Goal: Task Accomplishment & Management: Complete application form

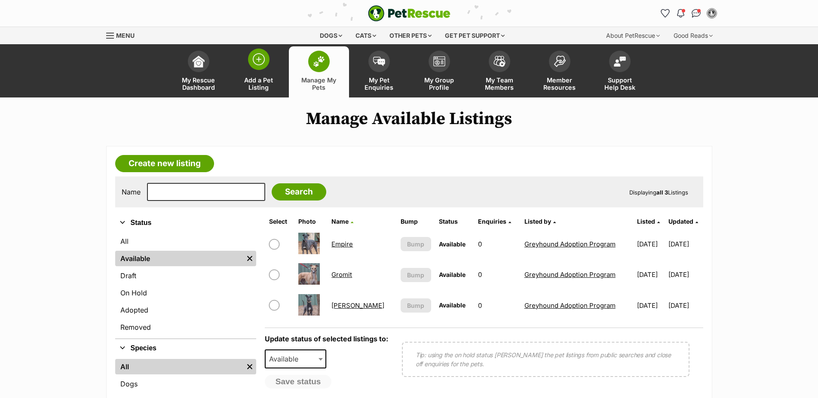
click at [248, 62] on link "Add a Pet Listing" at bounding box center [259, 71] width 60 height 51
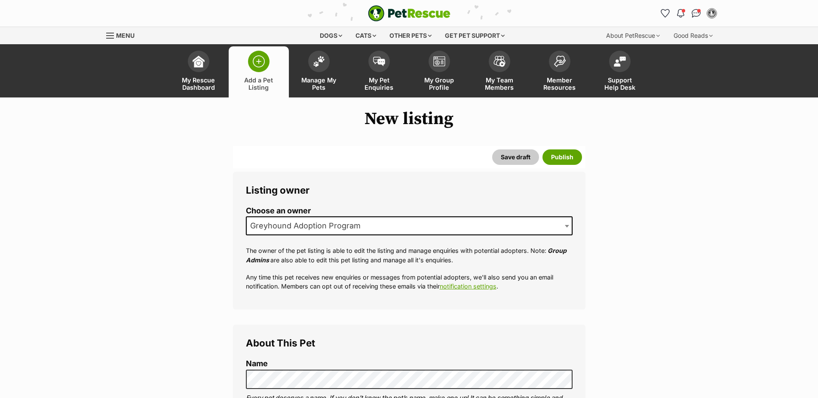
scroll to position [175, 0]
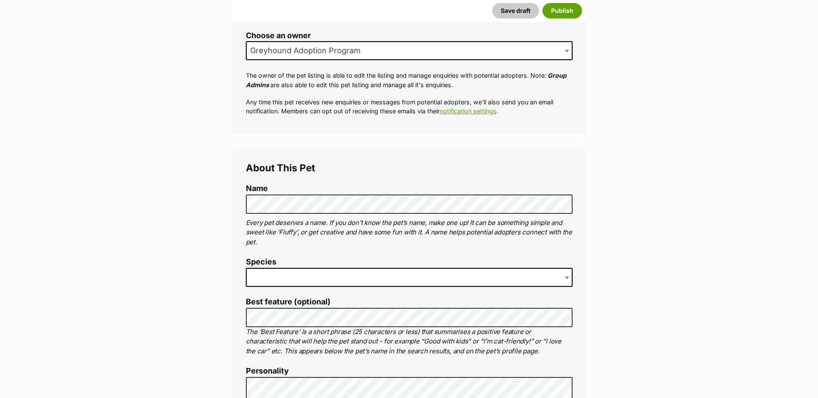
click at [370, 282] on span at bounding box center [409, 277] width 327 height 19
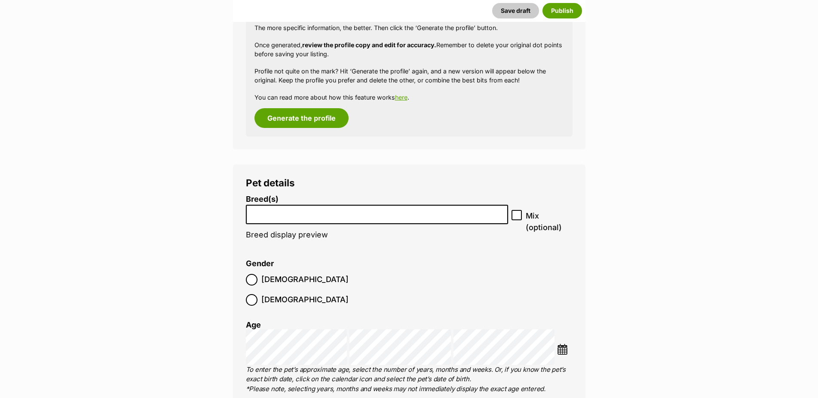
scroll to position [921, 0]
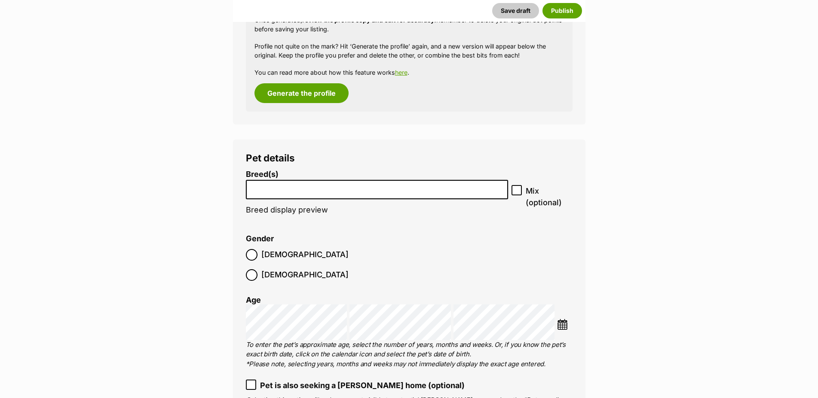
click at [457, 192] on input "search" at bounding box center [377, 187] width 257 height 9
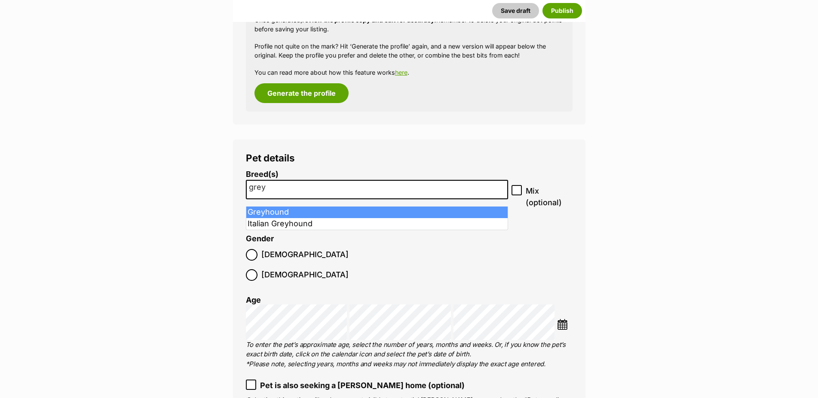
type input "grey"
select select "101"
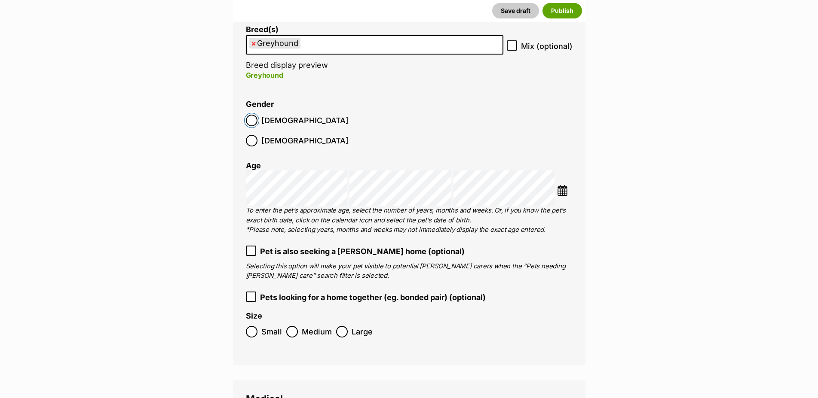
scroll to position [1096, 0]
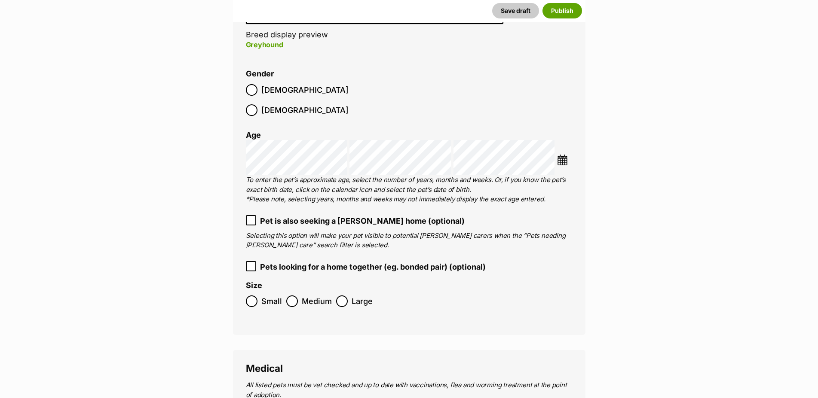
click at [574, 148] on div "Pet details Breed(s) Greyhound Affenpinscher Afghan Hound Airedale Terrier Akit…" at bounding box center [409, 149] width 352 height 371
click at [564, 155] on img at bounding box center [562, 160] width 11 height 11
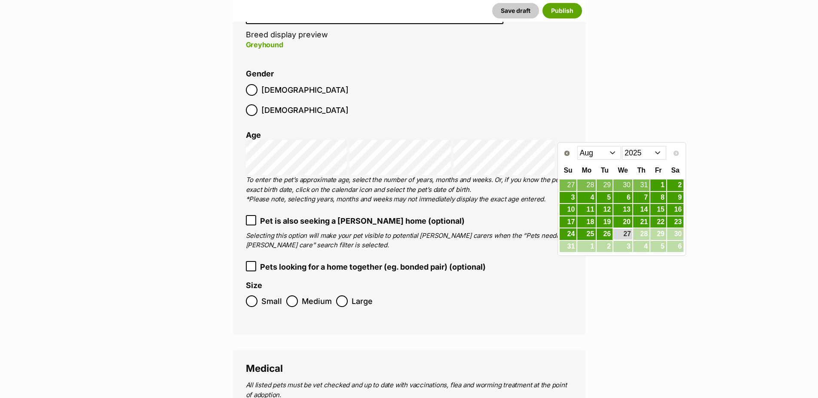
click at [622, 146] on select "2015 2016 2017 2018 2019 2020 2021 2022 2023 2024 2025" at bounding box center [644, 153] width 44 height 14
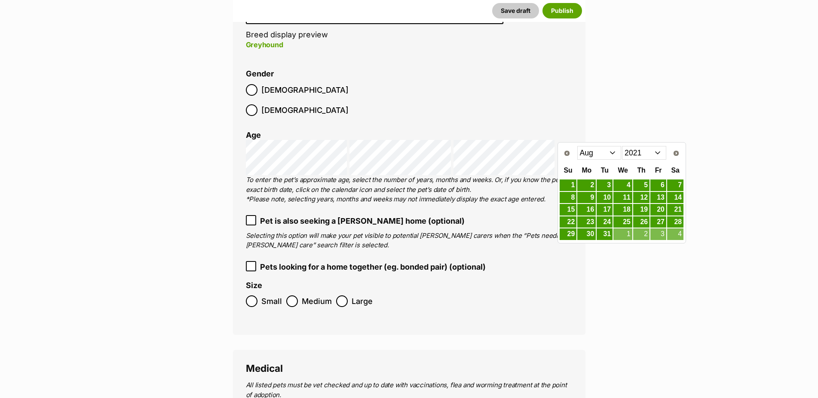
click at [577, 146] on select "Jan Feb Mar Apr May Jun Jul Aug Sep Oct Nov Dec" at bounding box center [599, 153] width 44 height 14
click at [674, 183] on link "4" at bounding box center [675, 185] width 16 height 11
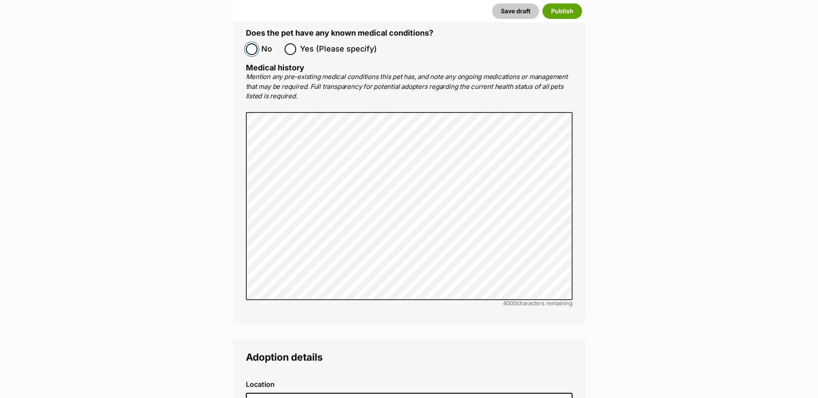
scroll to position [1841, 0]
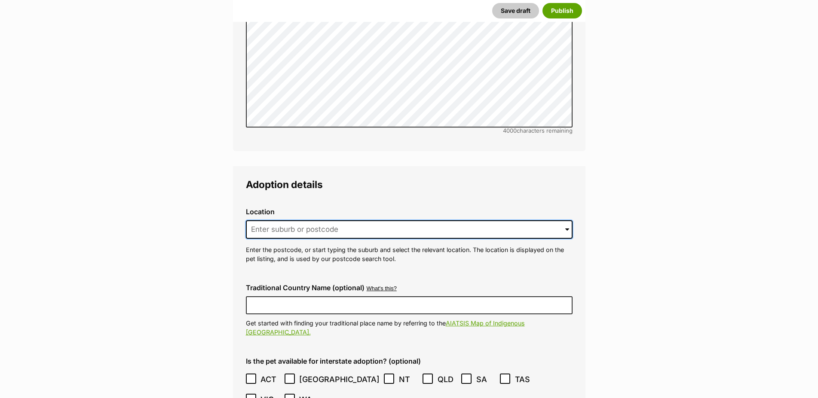
click at [413, 220] on input at bounding box center [409, 229] width 327 height 19
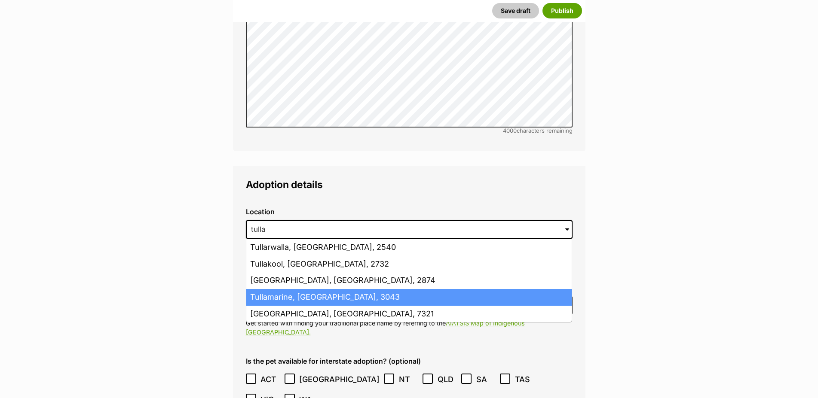
click at [361, 289] on li "Tullamarine, [GEOGRAPHIC_DATA], 3043" at bounding box center [408, 297] width 325 height 17
type input "Tullamarine, [GEOGRAPHIC_DATA], 3043"
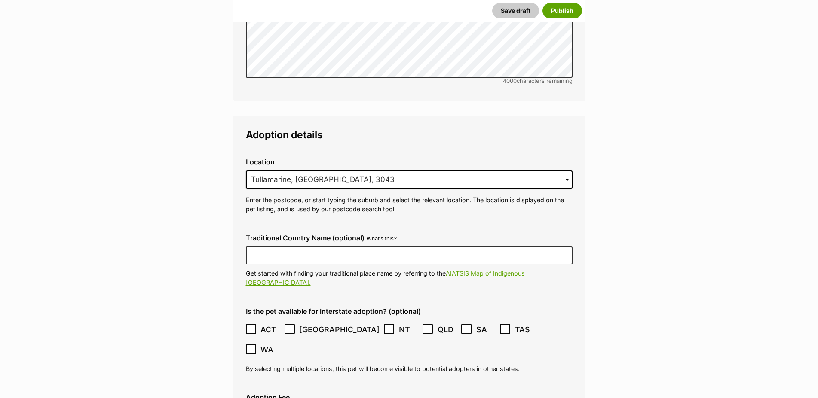
scroll to position [2060, 0]
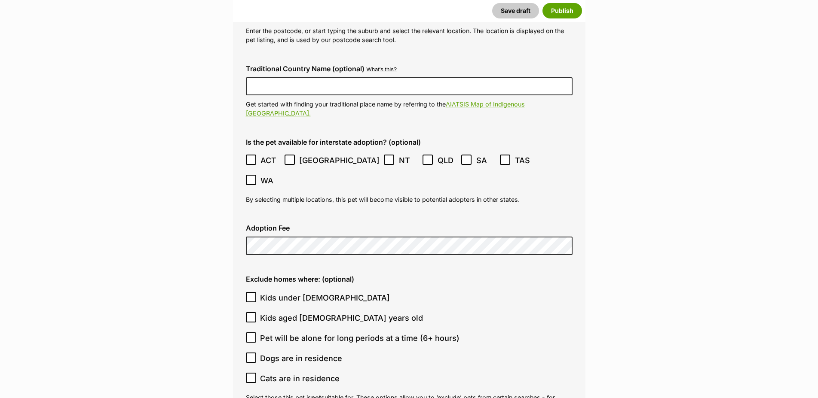
click at [249, 294] on icon at bounding box center [251, 297] width 6 height 6
click at [249, 292] on input "Kids under [DEMOGRAPHIC_DATA]" at bounding box center [251, 297] width 10 height 10
checkbox input "true"
click at [250, 373] on input "Cats are in residence" at bounding box center [251, 378] width 10 height 10
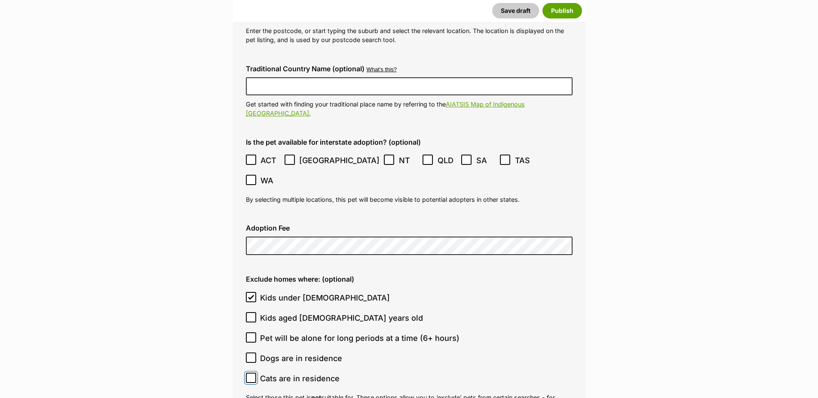
checkbox input "true"
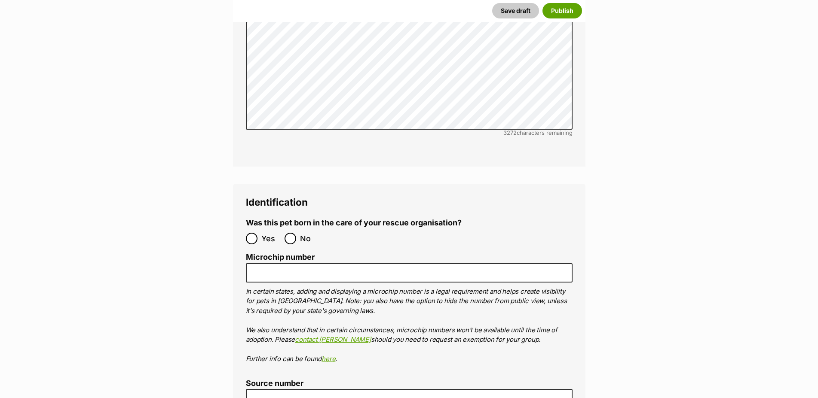
scroll to position [2630, 0]
click at [287, 232] on input "No" at bounding box center [290, 238] width 12 height 12
radio input "true"
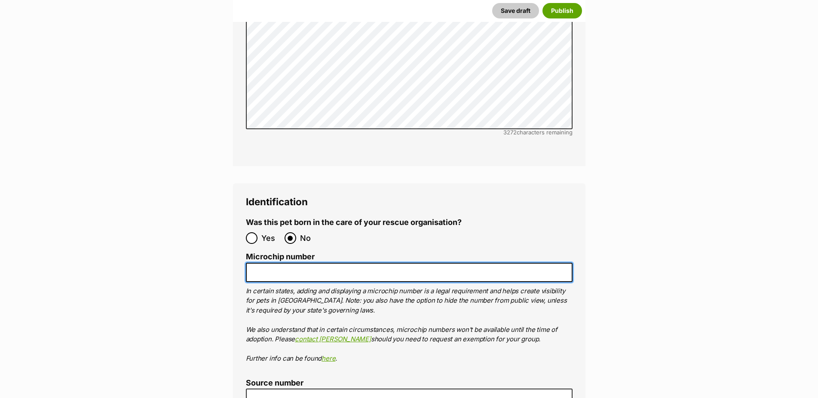
click at [313, 263] on input "Microchip number" at bounding box center [409, 272] width 327 height 19
paste input "956000014833042"
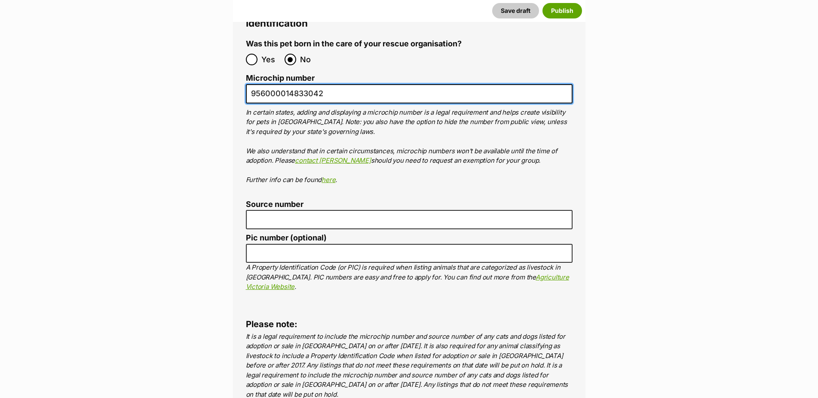
scroll to position [2849, 0]
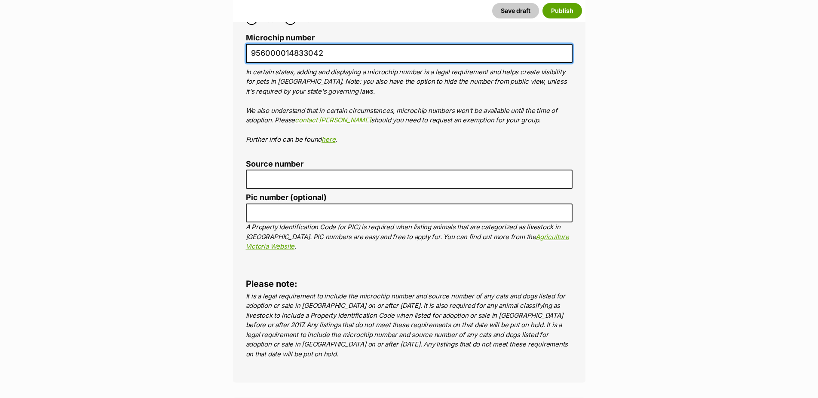
type input "956000014833042"
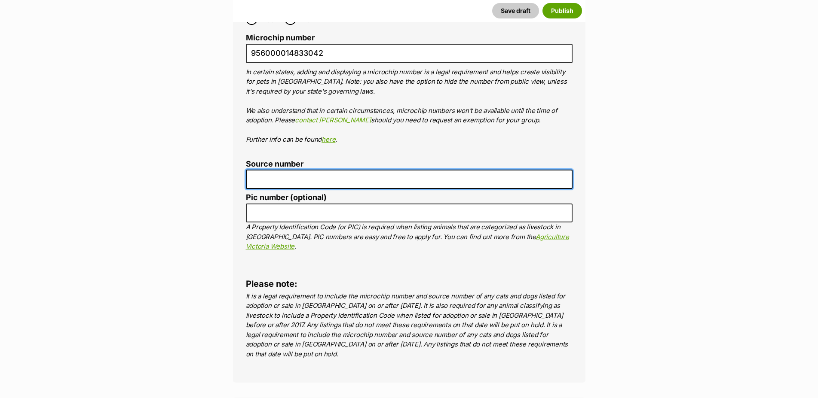
click at [303, 170] on input "Source number" at bounding box center [409, 179] width 327 height 19
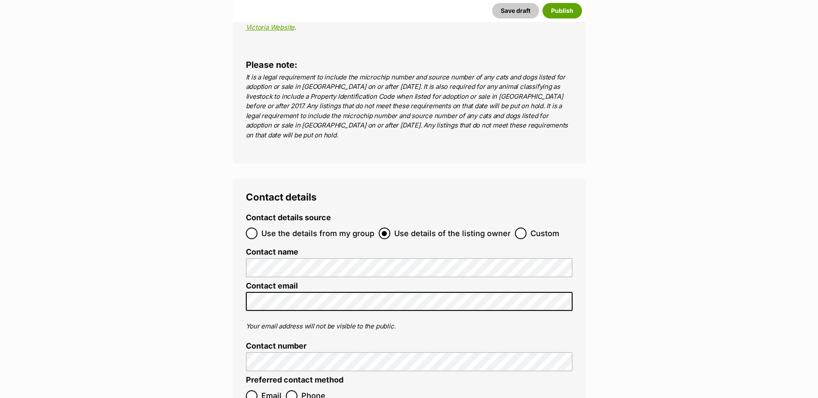
type input "BR101124"
click at [260, 228] on label "Use the details from my group" at bounding box center [310, 234] width 128 height 12
click at [257, 228] on input "Use the details from my group" at bounding box center [252, 234] width 12 height 12
radio input "true"
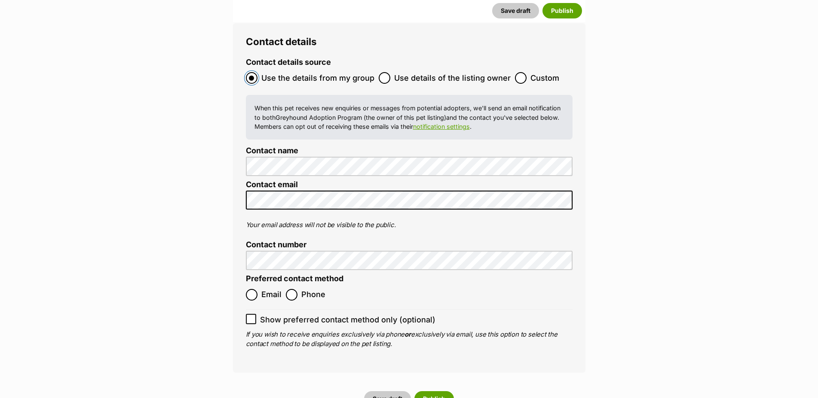
scroll to position [3288, 0]
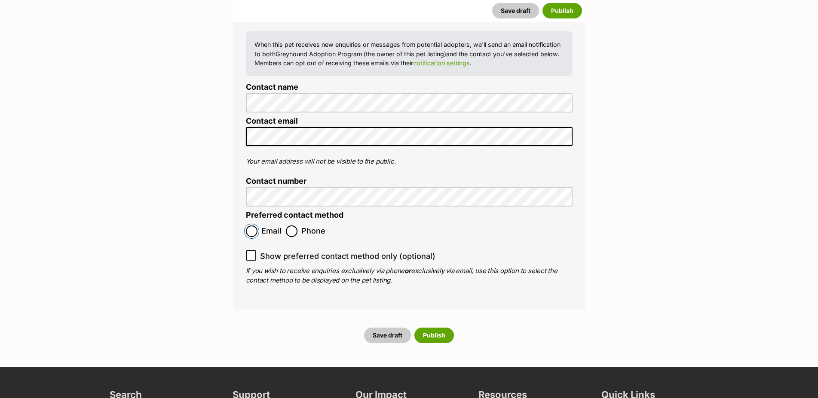
click at [250, 226] on input "Email" at bounding box center [252, 232] width 12 height 12
radio input "true"
click at [440, 328] on button "Publish" at bounding box center [434, 335] width 40 height 15
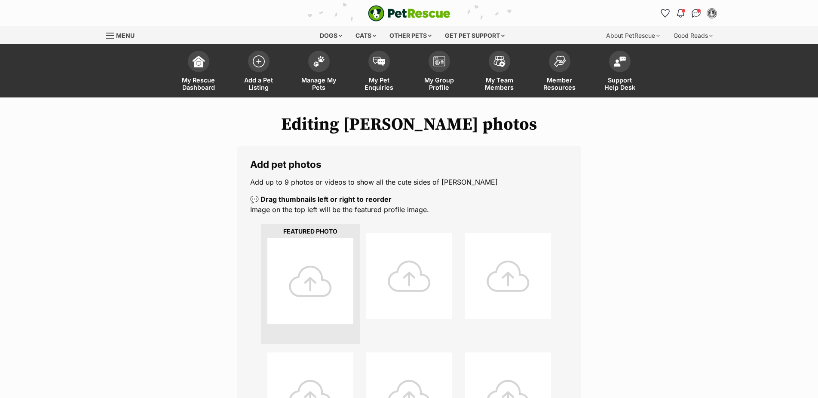
click at [294, 286] on div at bounding box center [310, 282] width 86 height 86
click at [310, 297] on div at bounding box center [310, 282] width 86 height 86
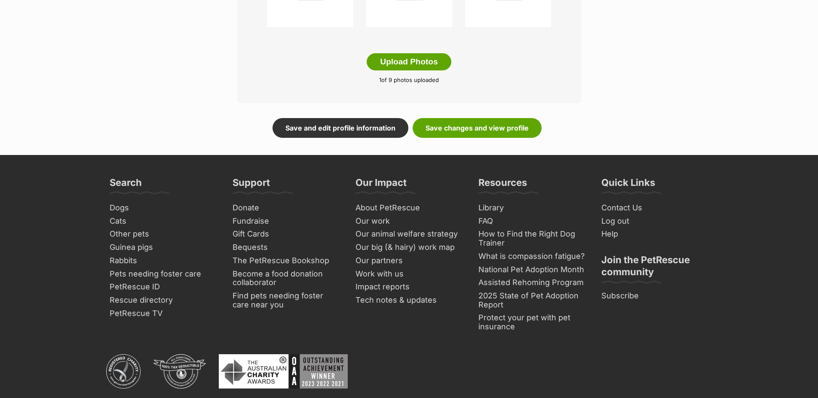
scroll to position [536, 0]
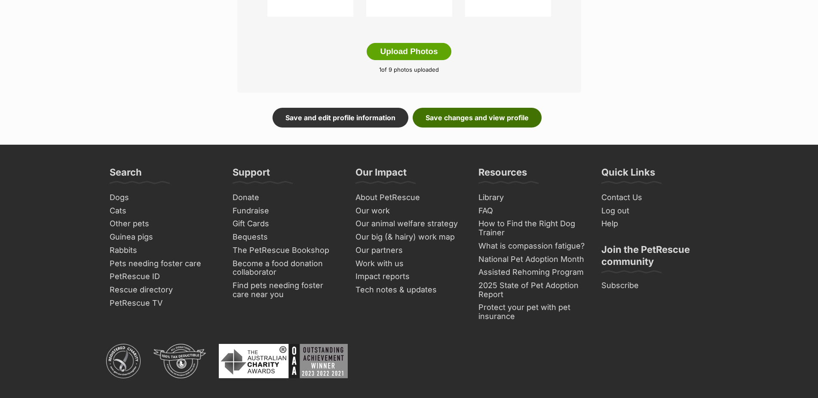
click at [494, 125] on link "Save changes and view profile" at bounding box center [477, 118] width 129 height 20
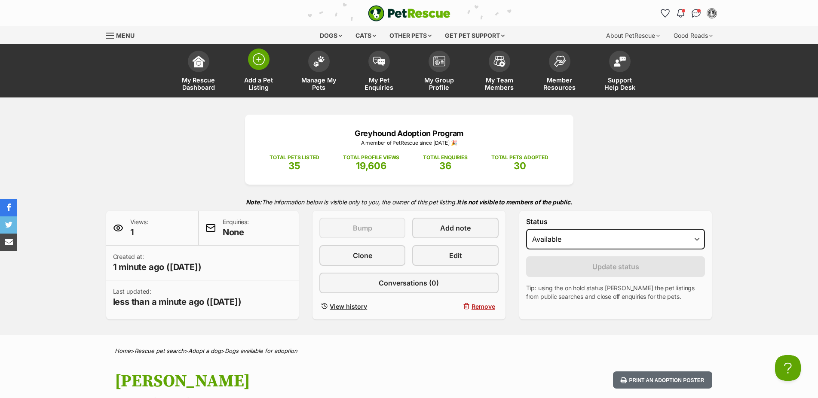
click at [256, 70] on span at bounding box center [258, 59] width 21 height 21
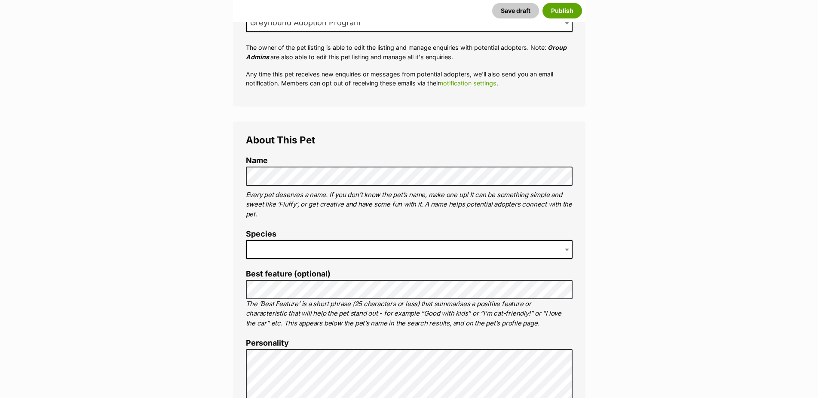
scroll to position [219, 0]
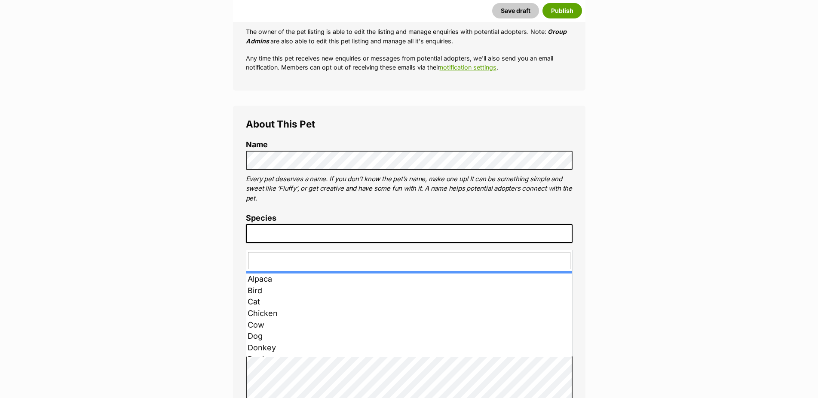
click at [346, 239] on span at bounding box center [409, 233] width 327 height 19
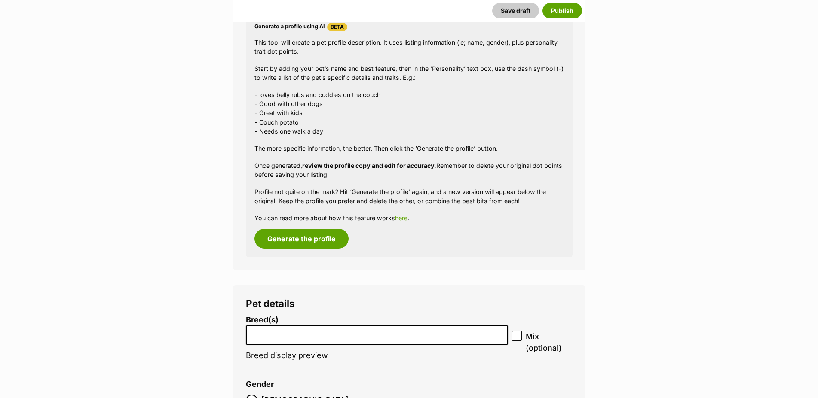
scroll to position [790, 0]
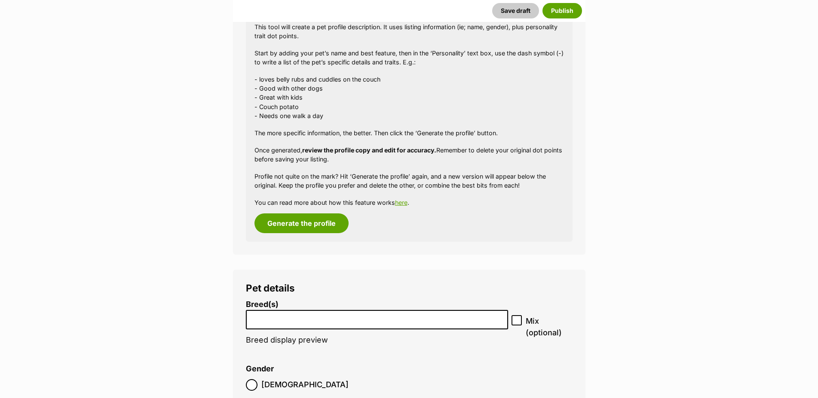
click at [355, 322] on input "search" at bounding box center [377, 317] width 257 height 9
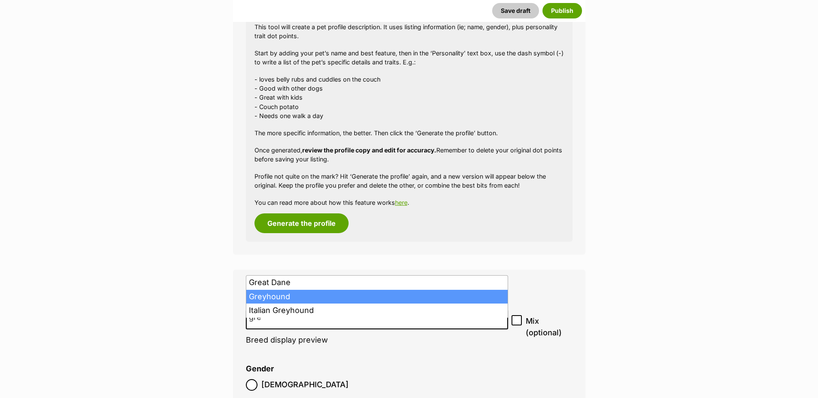
type input "gre"
select select "101"
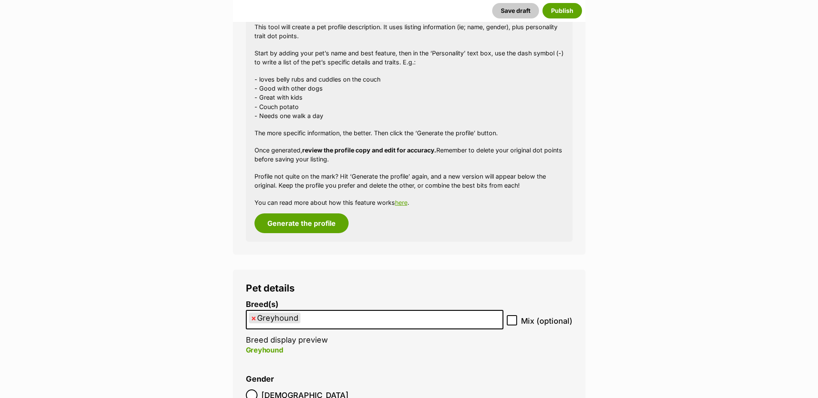
scroll to position [966, 0]
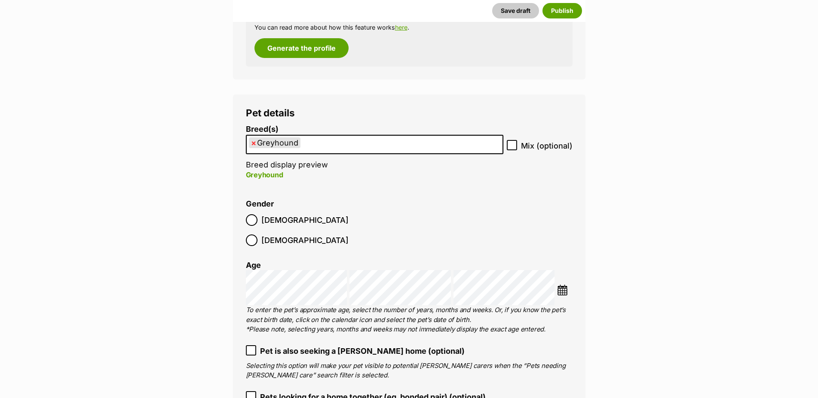
click at [561, 285] on img at bounding box center [562, 290] width 11 height 11
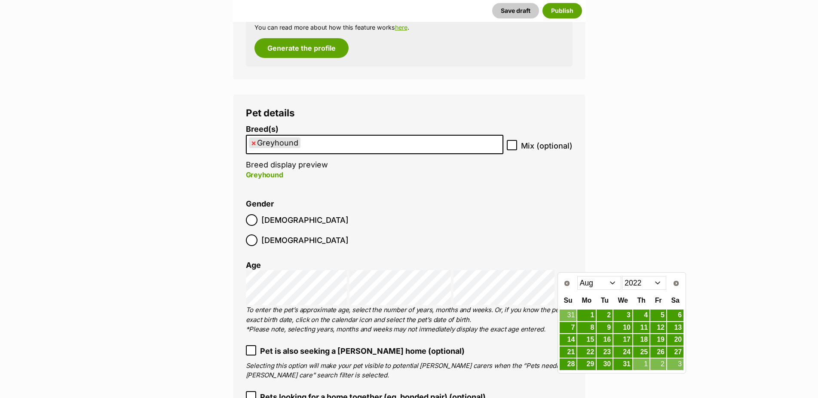
click at [577, 276] on select "Jan Feb Mar Apr May Jun Jul Aug Sep Oct Nov Dec" at bounding box center [599, 283] width 44 height 14
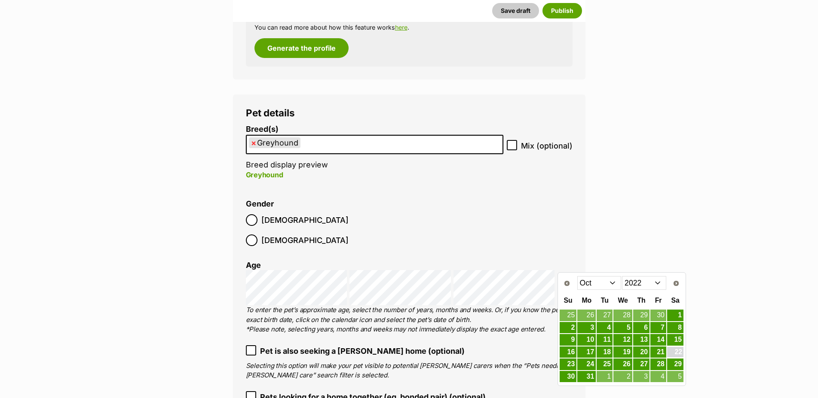
click at [673, 351] on link "22" at bounding box center [675, 352] width 16 height 11
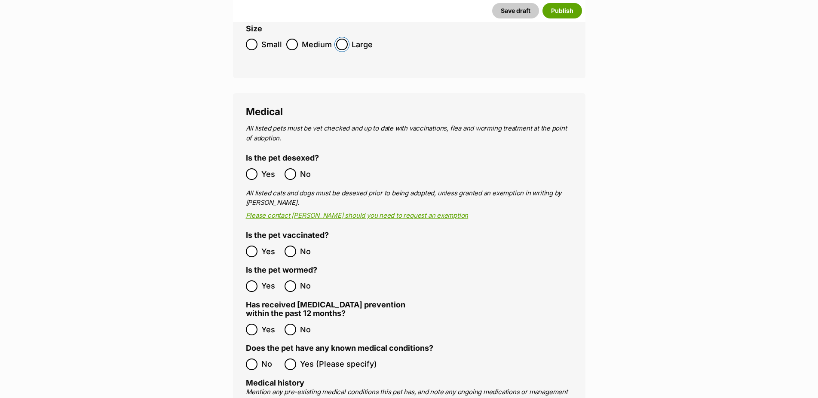
scroll to position [1360, 0]
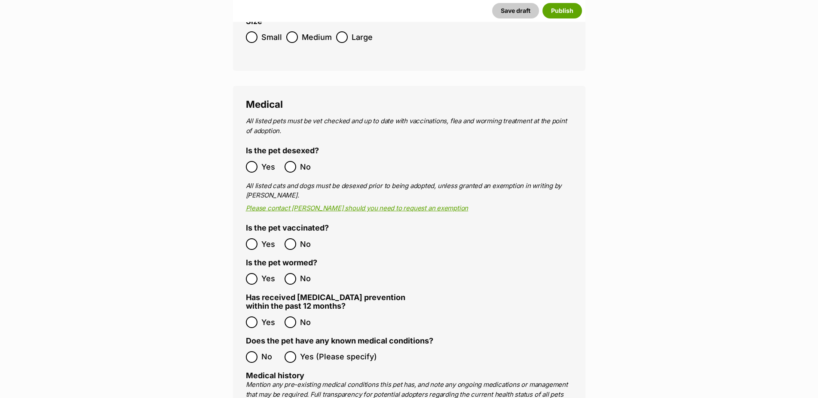
click at [252, 234] on ol "Yes No" at bounding box center [327, 244] width 163 height 20
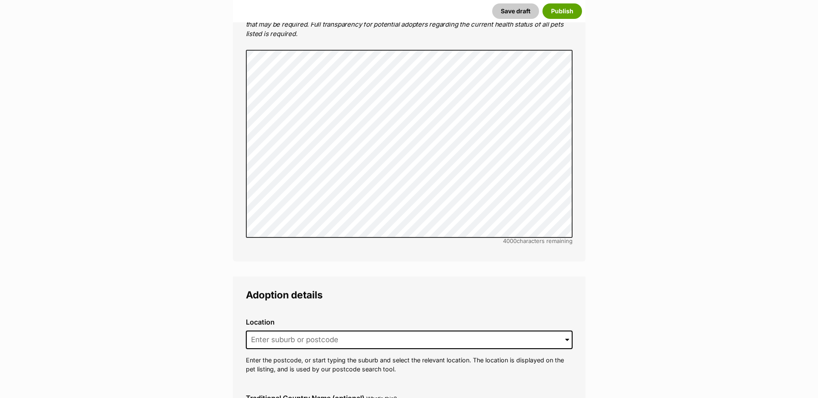
scroll to position [1799, 0]
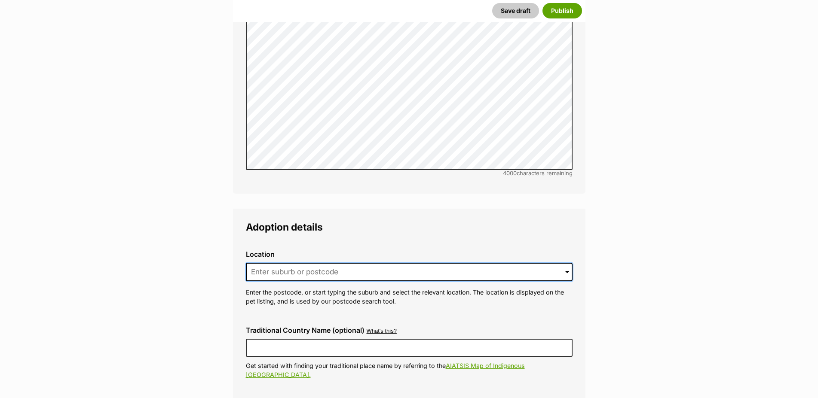
click at [264, 263] on input at bounding box center [409, 272] width 327 height 19
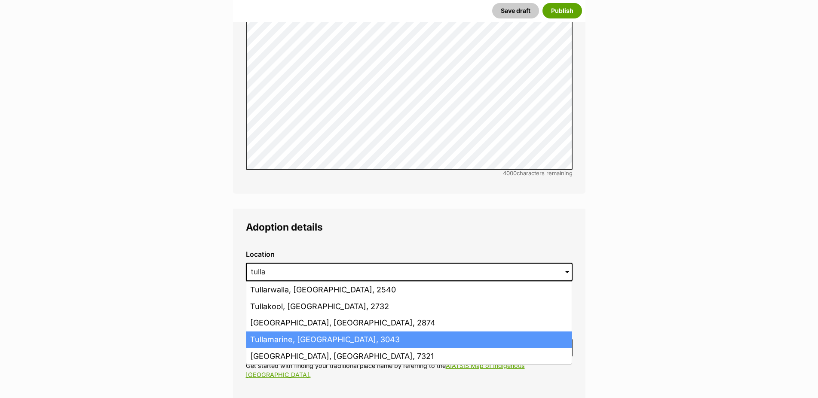
click at [292, 332] on li "Tullamarine, [GEOGRAPHIC_DATA], 3043" at bounding box center [408, 340] width 325 height 17
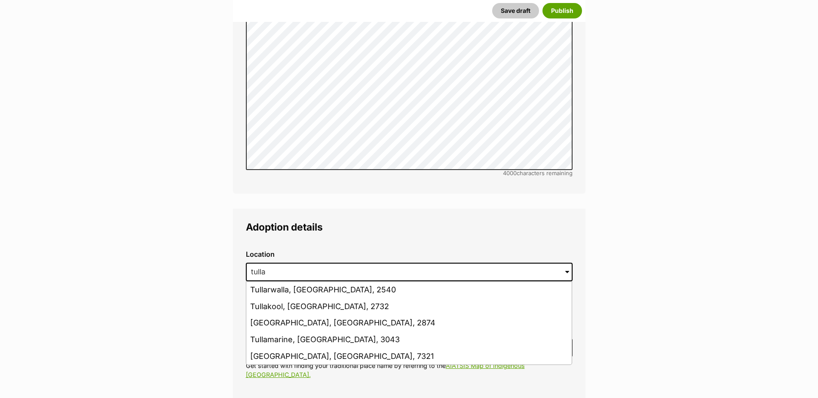
type input "Tullamarine, [GEOGRAPHIC_DATA], 3043"
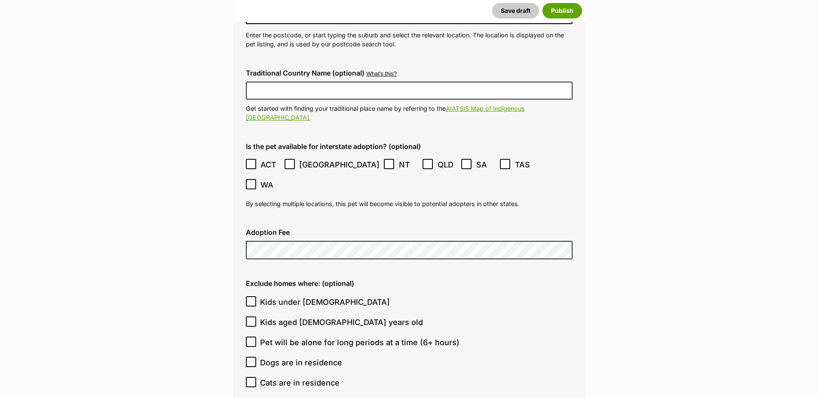
scroll to position [2062, 0]
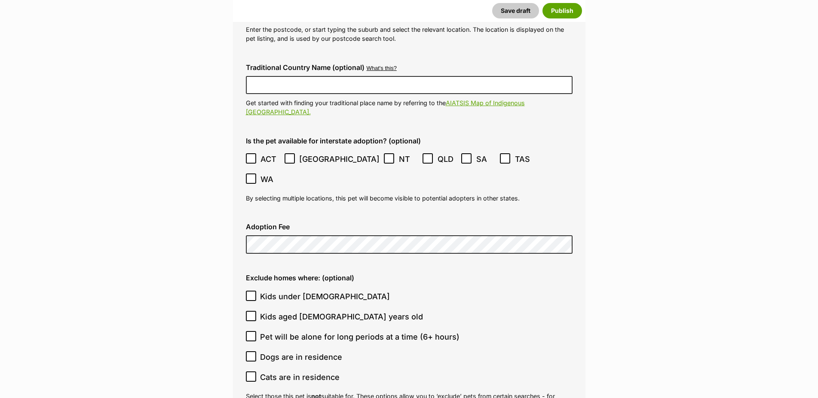
click at [236, 257] on fieldset "Adoption details Location 0 options available. 11813 Tullamarine, Victoria, 304…" at bounding box center [409, 340] width 352 height 789
click at [253, 294] on icon at bounding box center [250, 296] width 5 height 4
click at [253, 291] on input "Kids under [DEMOGRAPHIC_DATA]" at bounding box center [251, 296] width 10 height 10
checkbox input "true"
click at [254, 374] on icon at bounding box center [251, 377] width 6 height 6
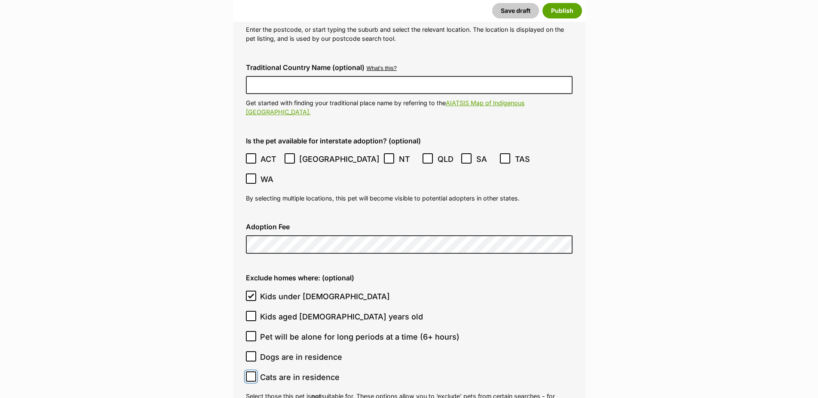
click at [254, 372] on input "Cats are in residence" at bounding box center [251, 377] width 10 height 10
checkbox input "true"
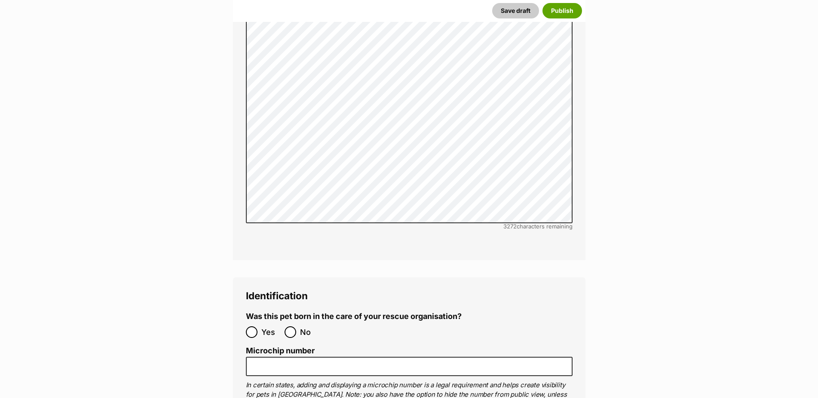
scroll to position [2675, 0]
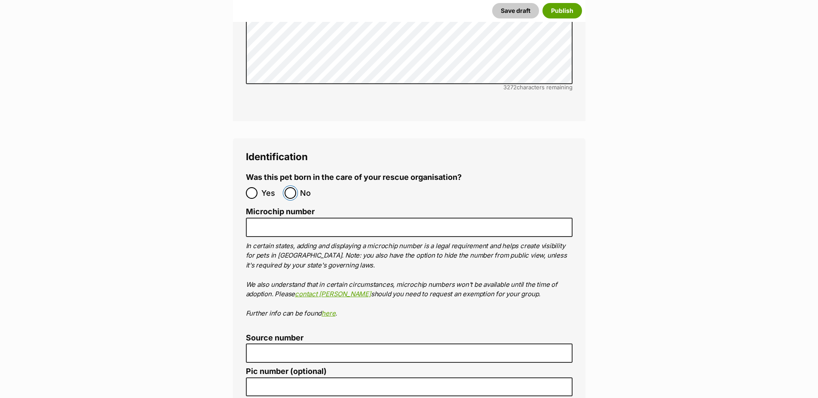
click at [291, 187] on input "No" at bounding box center [290, 193] width 12 height 12
radio input "true"
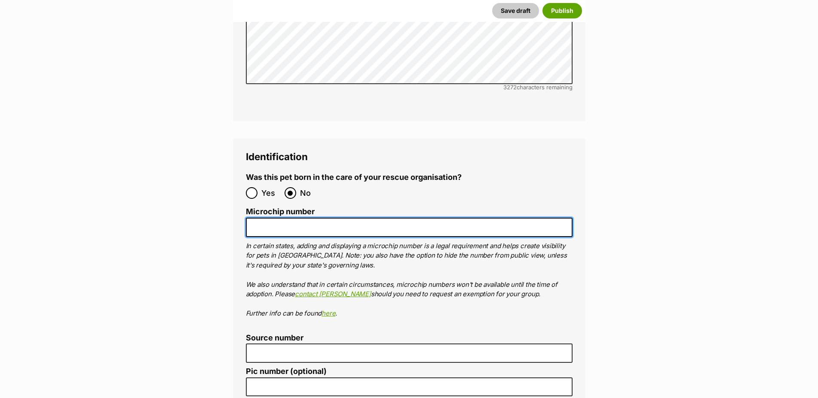
click at [305, 218] on input "Microchip number" at bounding box center [409, 227] width 327 height 19
paste input "956000014812605"
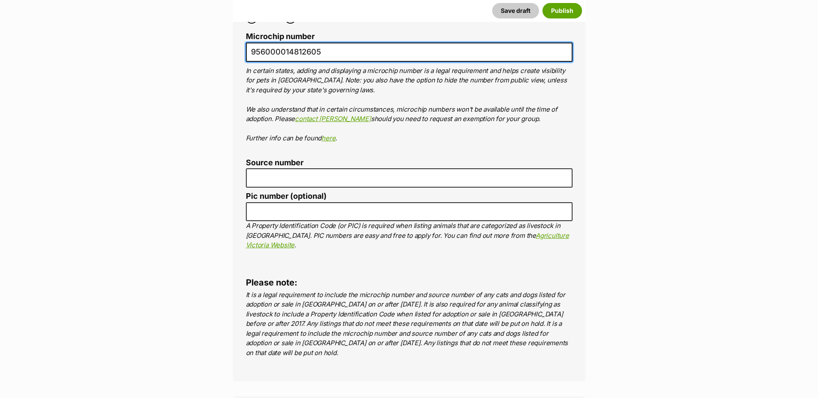
type input "956000014812605"
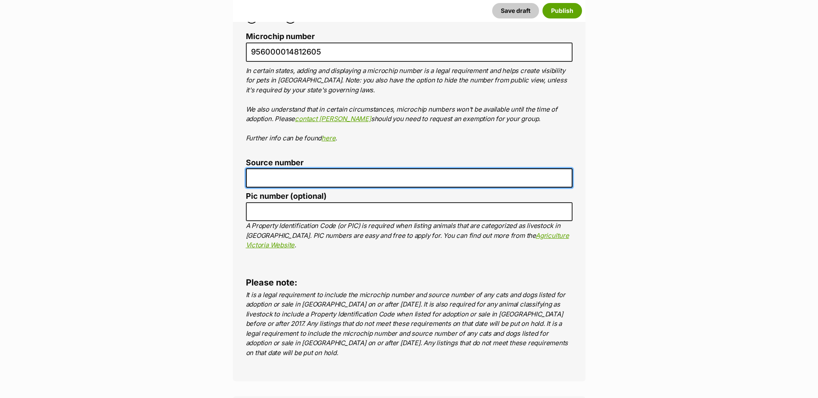
click at [286, 168] on input "Source number" at bounding box center [409, 177] width 327 height 19
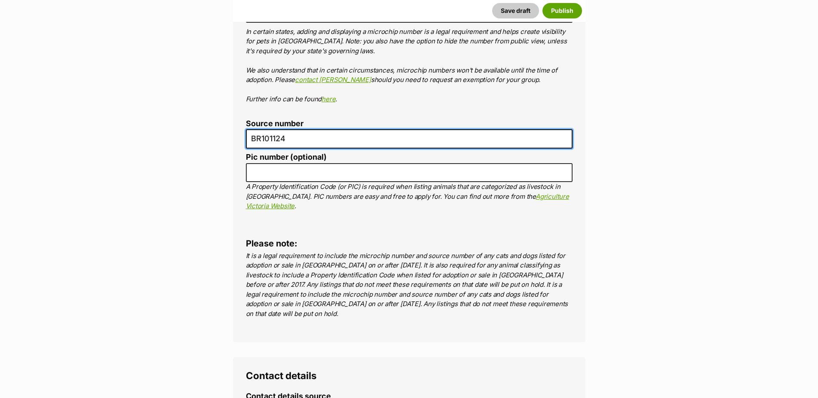
scroll to position [3070, 0]
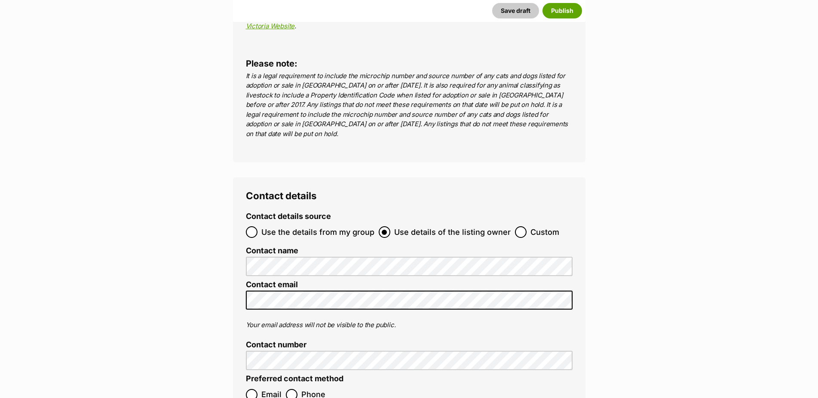
type input "BR101124"
click at [247, 226] on input "Use the details from my group" at bounding box center [252, 232] width 12 height 12
radio input "true"
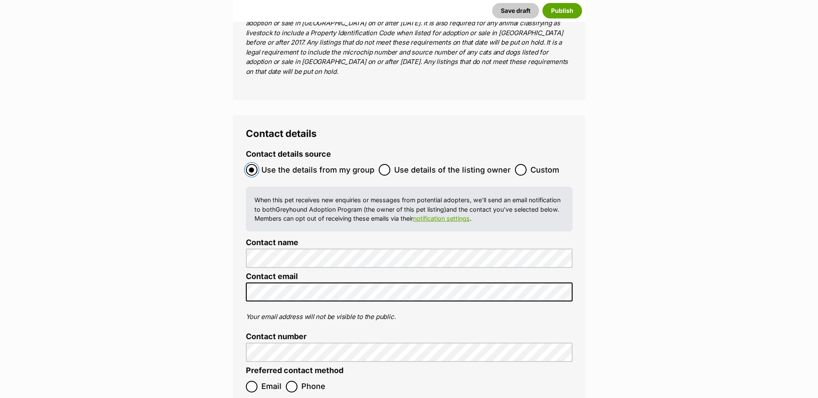
scroll to position [3333, 0]
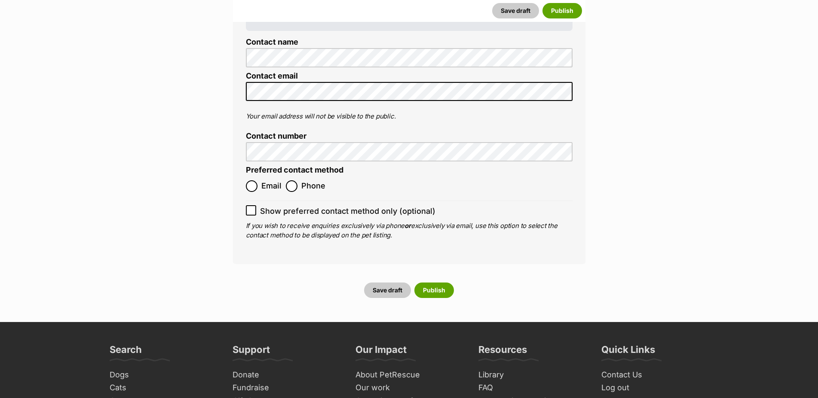
click at [244, 122] on div "Contact details Contact details source Use the details from my group Use detail…" at bounding box center [409, 89] width 352 height 350
click at [248, 180] on input "Email" at bounding box center [252, 186] width 12 height 12
radio input "true"
click at [433, 283] on button "Publish" at bounding box center [434, 290] width 40 height 15
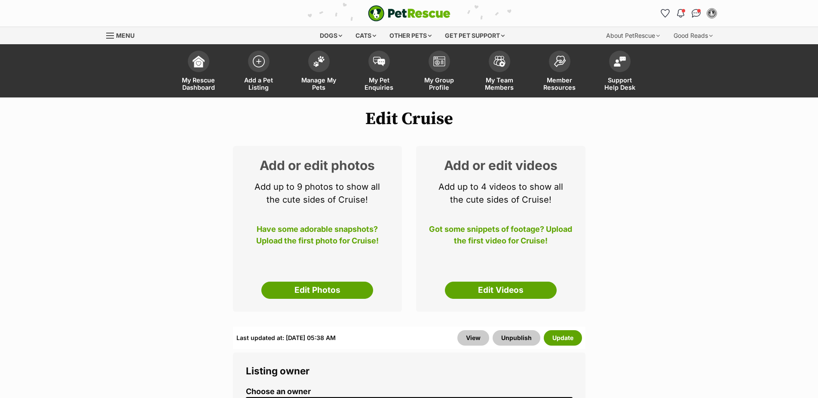
click at [333, 297] on link "Edit Photos" at bounding box center [317, 290] width 112 height 17
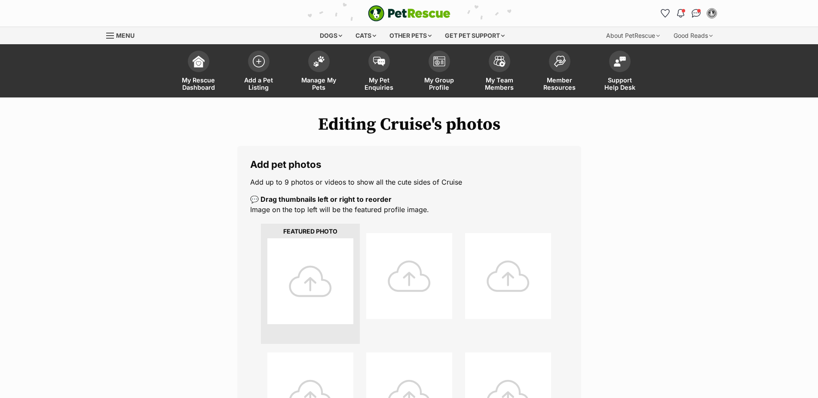
click at [339, 303] on div at bounding box center [310, 282] width 86 height 86
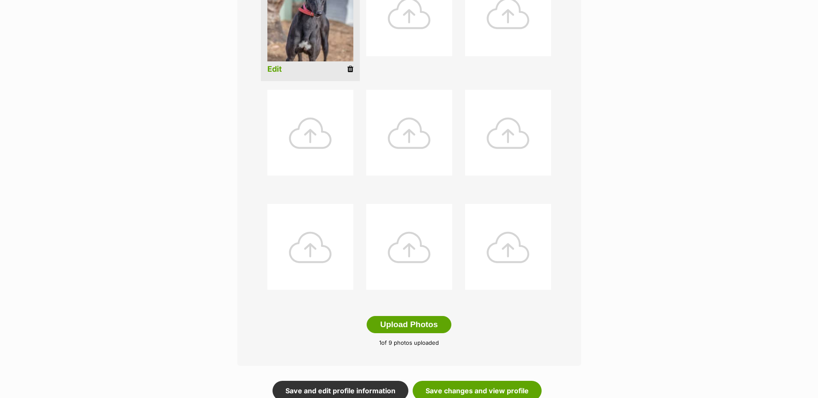
scroll to position [482, 0]
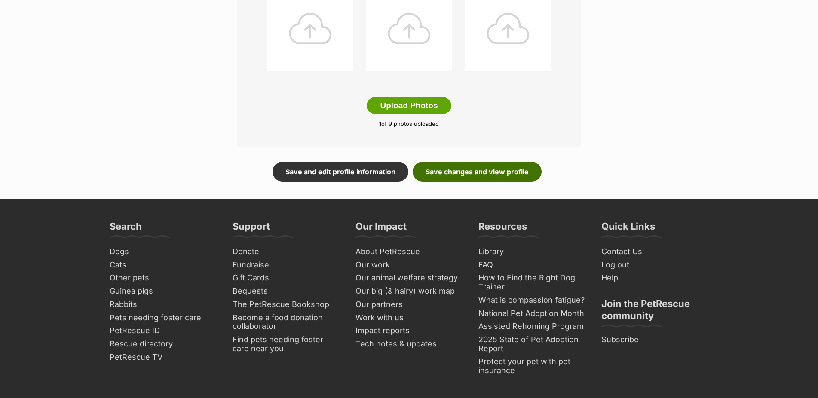
click at [464, 178] on link "Save changes and view profile" at bounding box center [477, 172] width 129 height 20
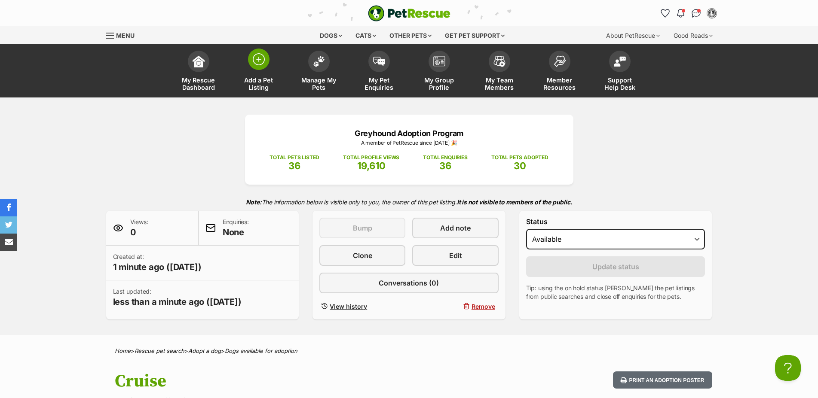
click at [267, 64] on span at bounding box center [258, 59] width 21 height 21
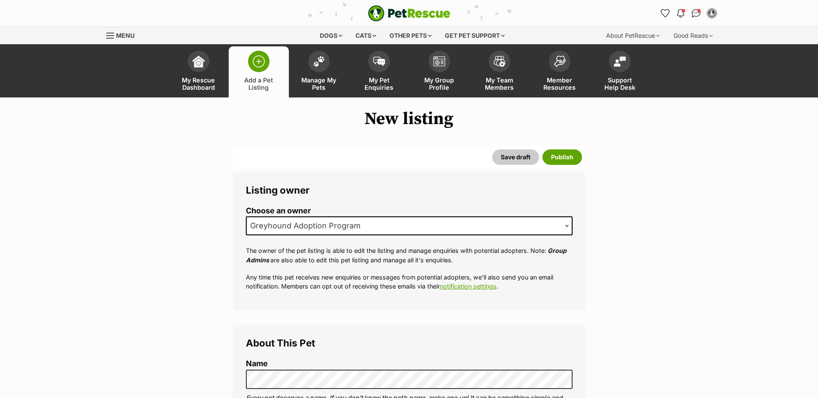
select select
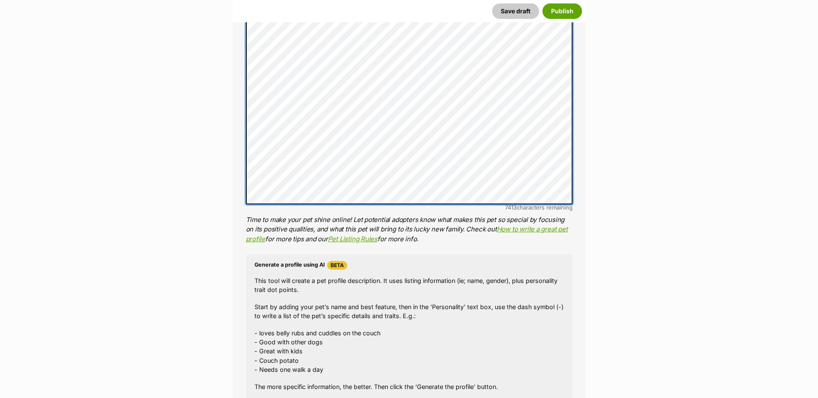
scroll to position [799, 0]
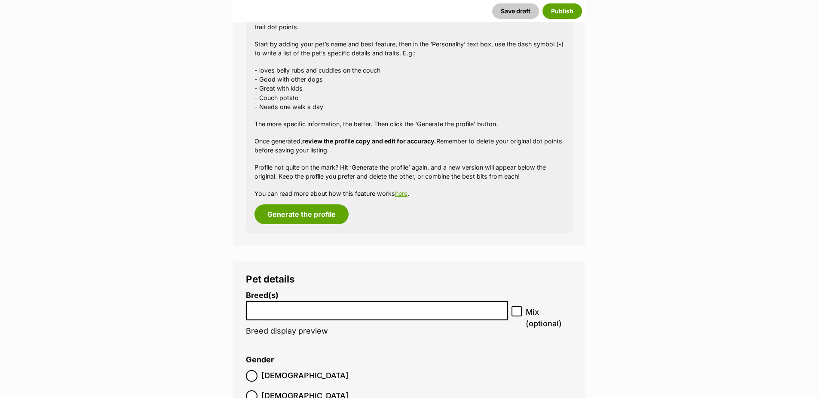
click at [465, 313] on input "search" at bounding box center [377, 308] width 257 height 9
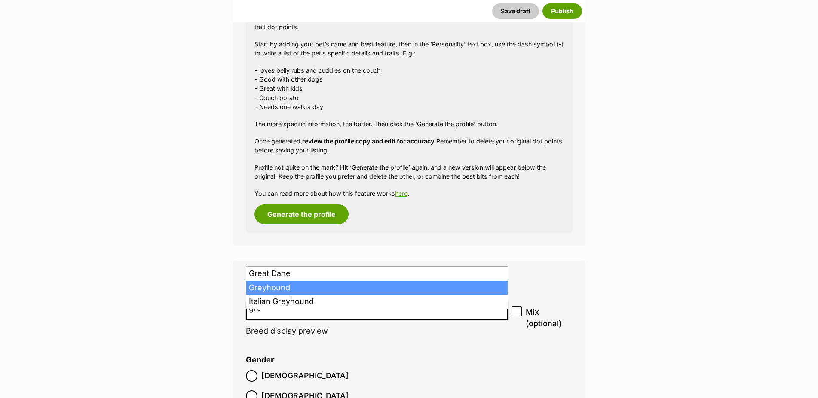
type input "gre"
select select "101"
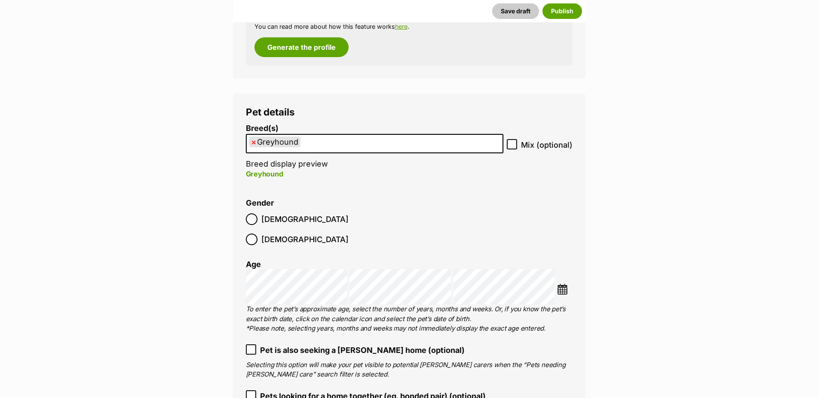
scroll to position [1062, 0]
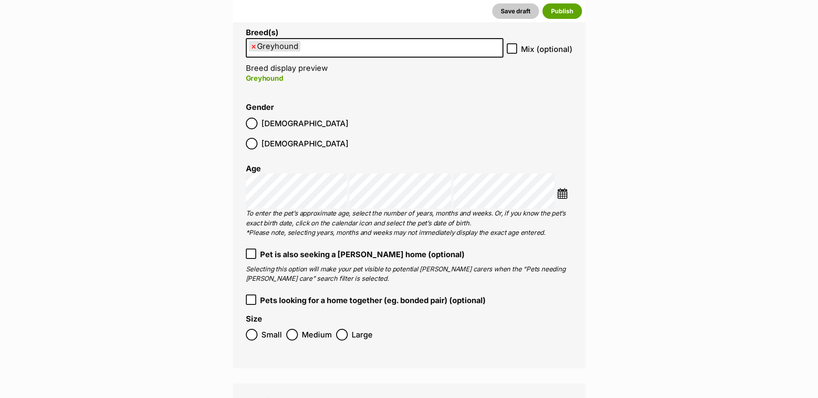
click at [568, 188] on img at bounding box center [562, 193] width 11 height 11
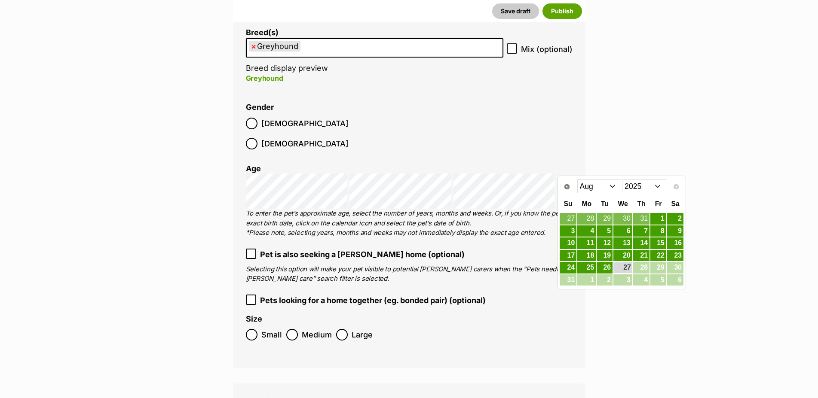
click at [622, 180] on select "2015 2016 2017 2018 2019 2020 2021 2022 2023 2024 2025" at bounding box center [644, 187] width 44 height 14
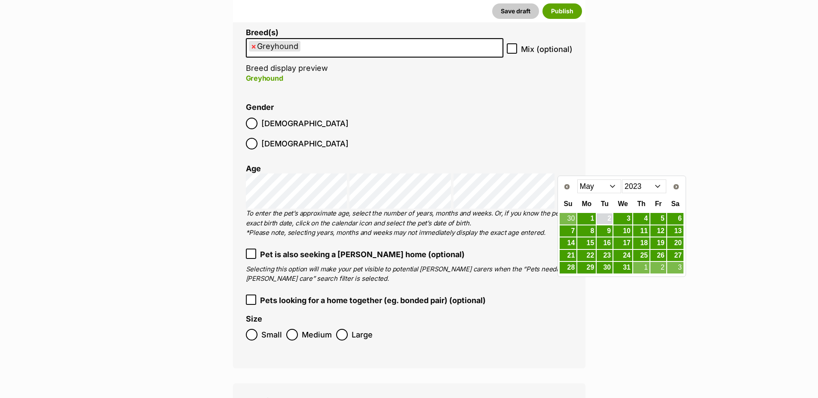
click at [610, 219] on link "2" at bounding box center [605, 219] width 16 height 11
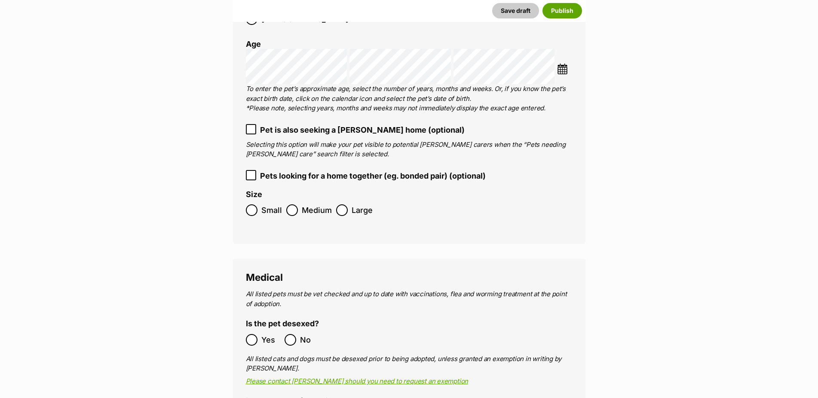
scroll to position [1194, 0]
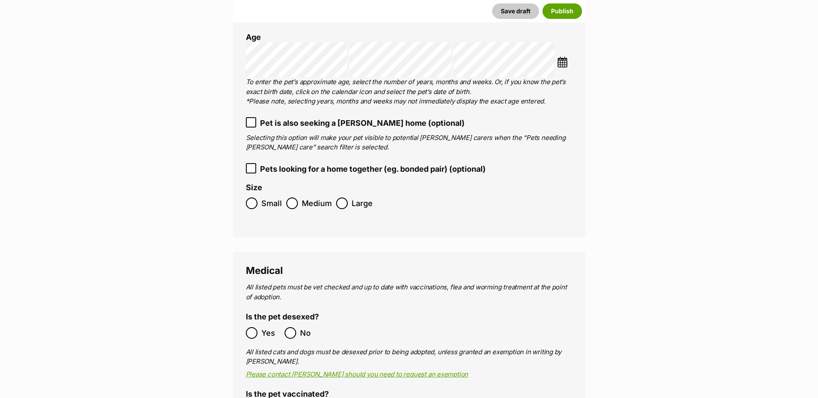
click at [333, 194] on ol "Small Medium Large" at bounding box center [409, 203] width 327 height 20
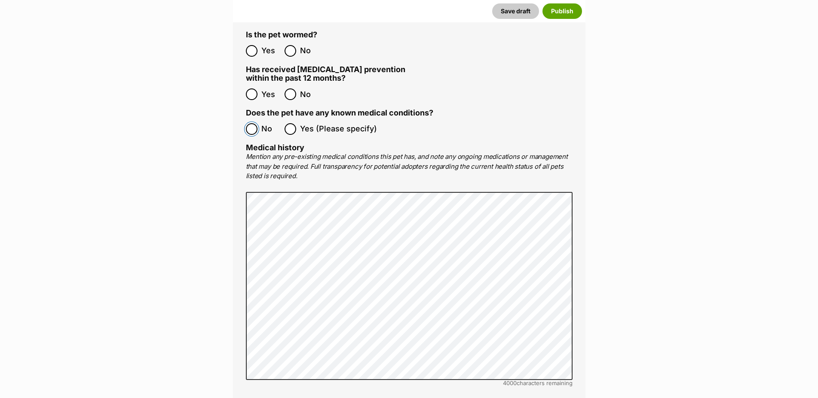
scroll to position [1851, 0]
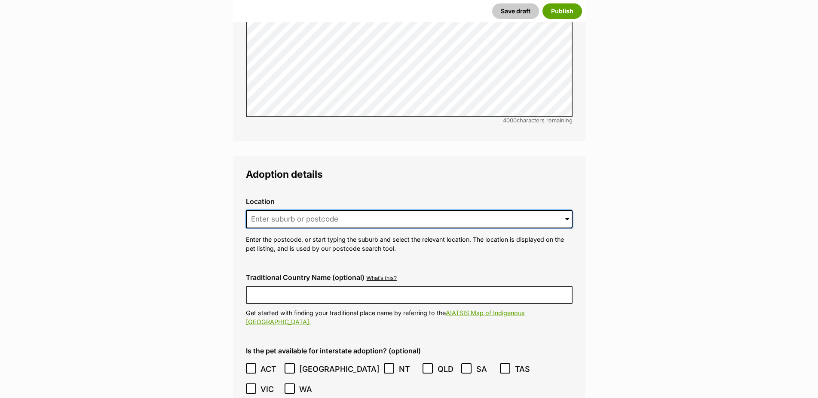
click at [277, 210] on input at bounding box center [409, 219] width 327 height 19
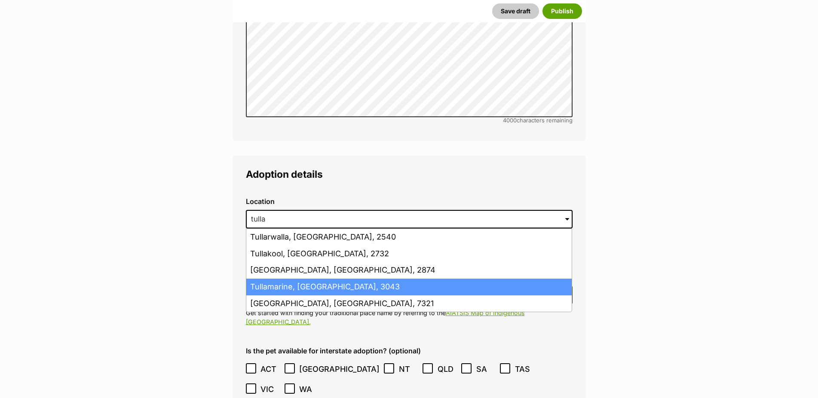
click at [323, 279] on li "Tullamarine, [GEOGRAPHIC_DATA], 3043" at bounding box center [408, 287] width 325 height 17
type input "Tullamarine, [GEOGRAPHIC_DATA], 3043"
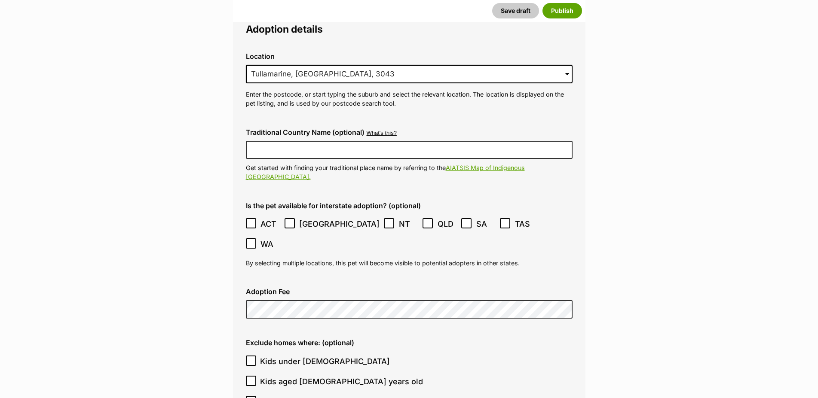
scroll to position [2114, 0]
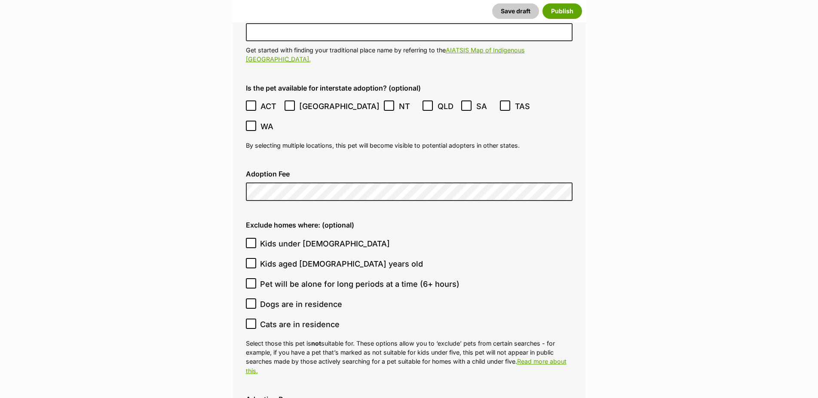
click at [242, 214] on div "Exclude homes where: (optional) Kids under 5 years old Kids aged 6-12 years old…" at bounding box center [409, 298] width 340 height 168
click at [247, 238] on input "Kids under [DEMOGRAPHIC_DATA]" at bounding box center [251, 243] width 10 height 10
checkbox input "true"
click at [250, 322] on icon at bounding box center [250, 324] width 5 height 4
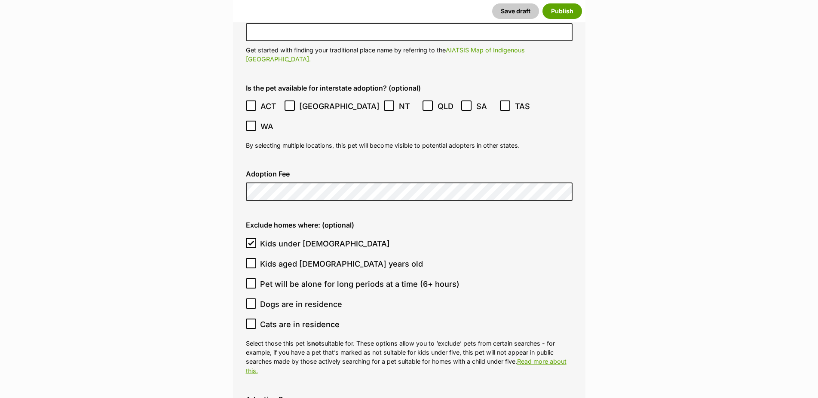
click at [250, 319] on input "Cats are in residence" at bounding box center [251, 324] width 10 height 10
checkbox input "true"
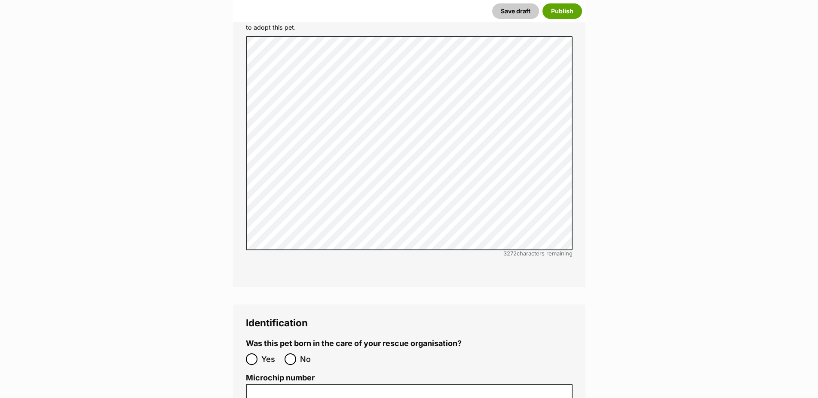
scroll to position [2684, 0]
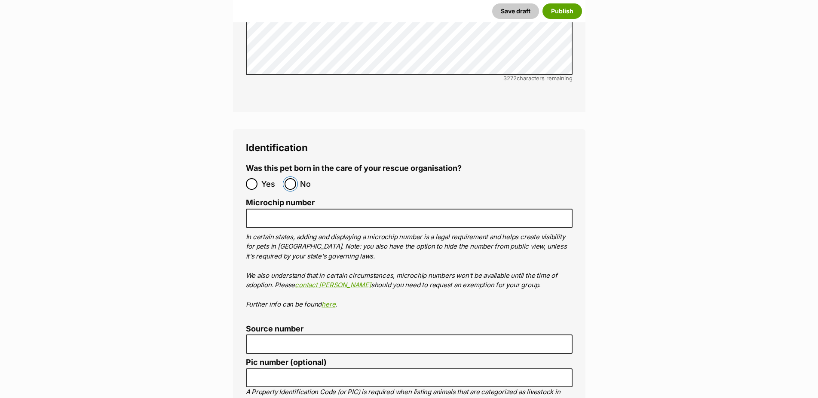
click at [295, 178] on input "No" at bounding box center [290, 184] width 12 height 12
radio input "true"
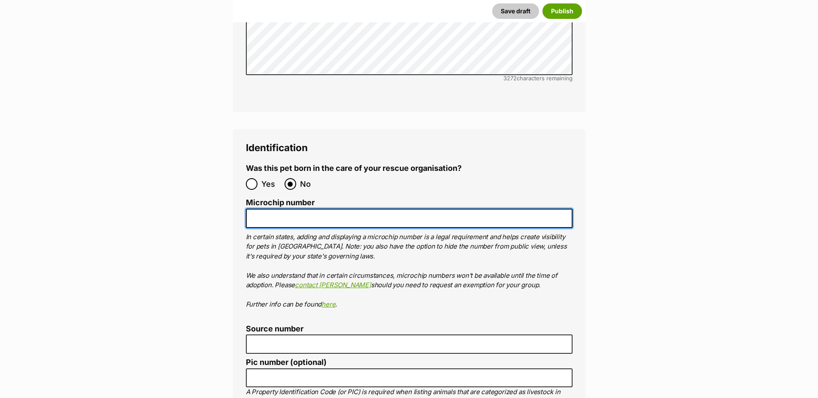
paste input "956000015855325"
type input "956000015855325"
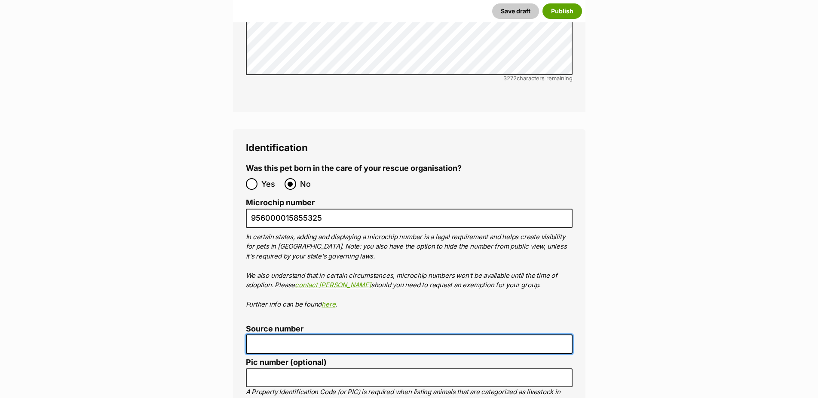
click at [303, 335] on input "Source number" at bounding box center [409, 344] width 327 height 19
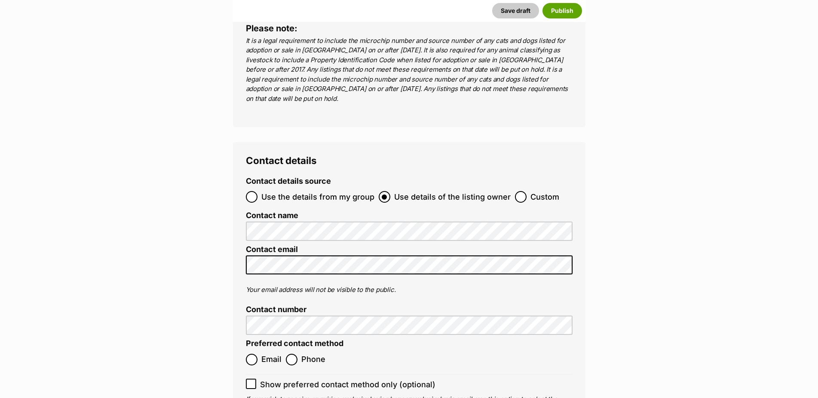
scroll to position [3123, 0]
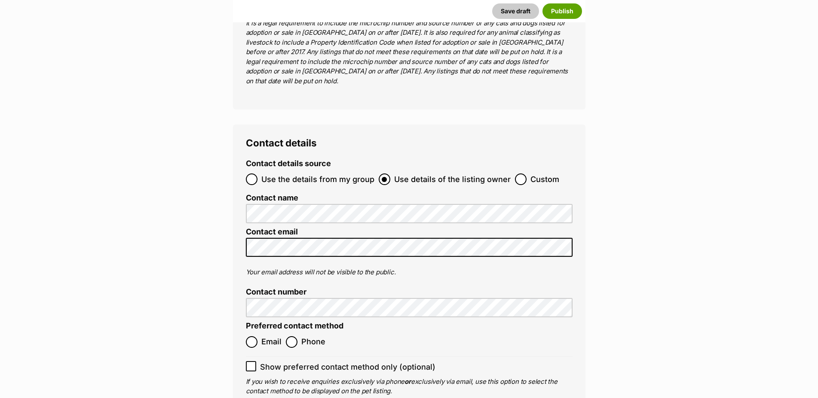
type input "BR101124"
click at [257, 174] on input "Use the details from my group" at bounding box center [252, 180] width 12 height 12
radio input "true"
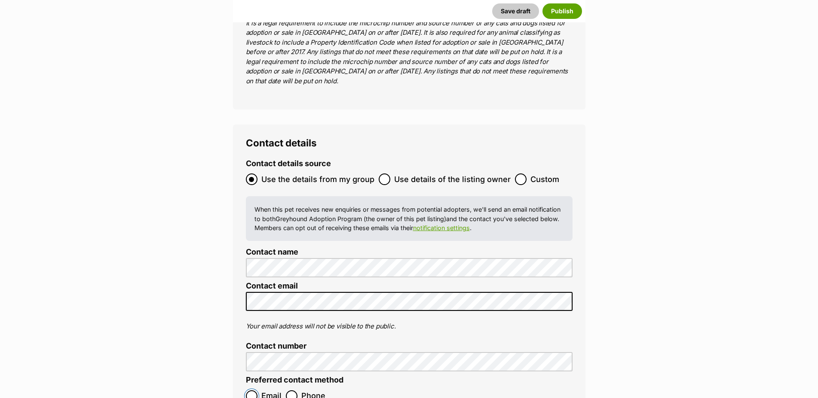
click at [253, 391] on input "Email" at bounding box center [252, 397] width 12 height 12
radio input "true"
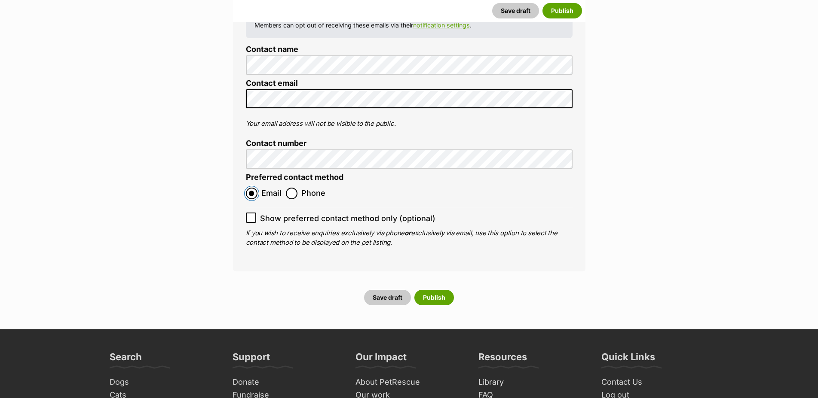
scroll to position [3342, 0]
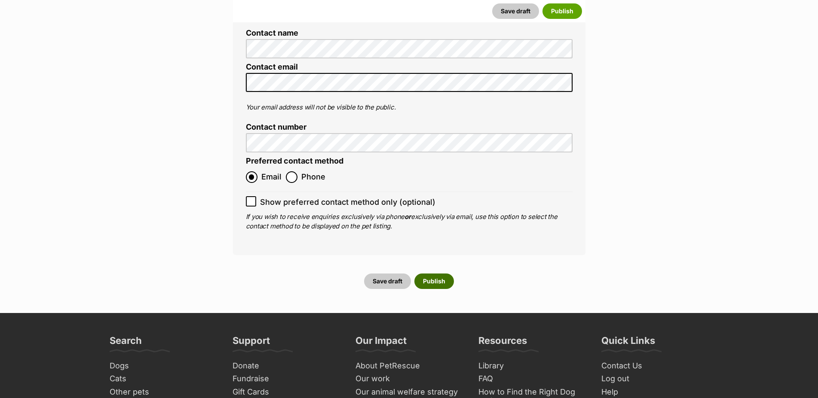
click at [432, 274] on button "Publish" at bounding box center [434, 281] width 40 height 15
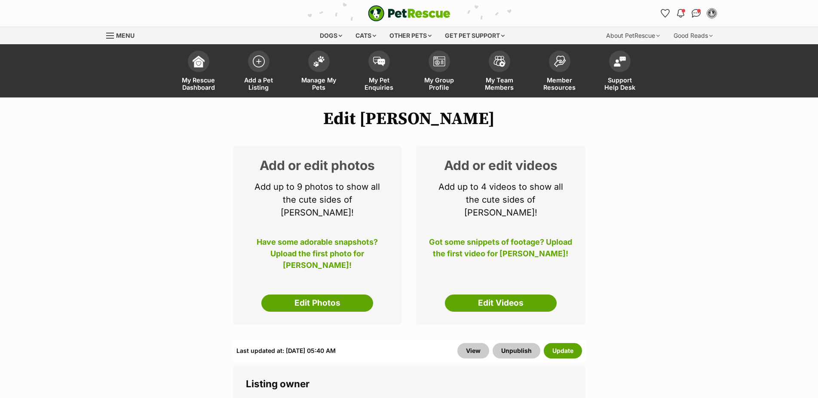
click at [336, 288] on div "Add or edit photos Add up to 9 photos to show all the cute sides of [PERSON_NAM…" at bounding box center [317, 235] width 169 height 179
click at [334, 295] on link "Edit Photos" at bounding box center [317, 303] width 112 height 17
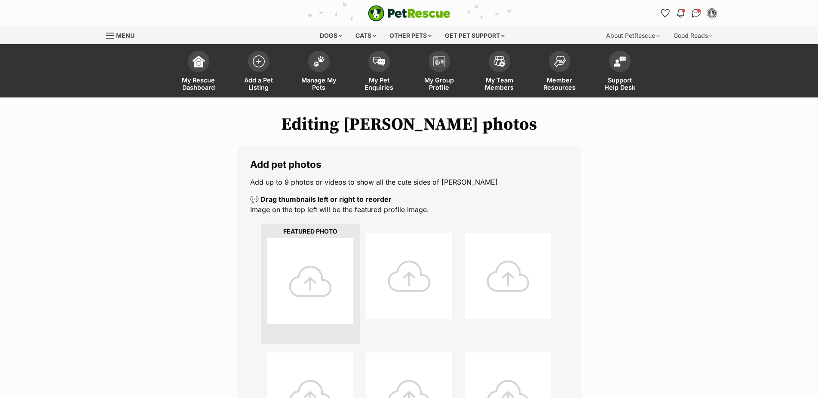
click at [325, 264] on div at bounding box center [310, 282] width 86 height 86
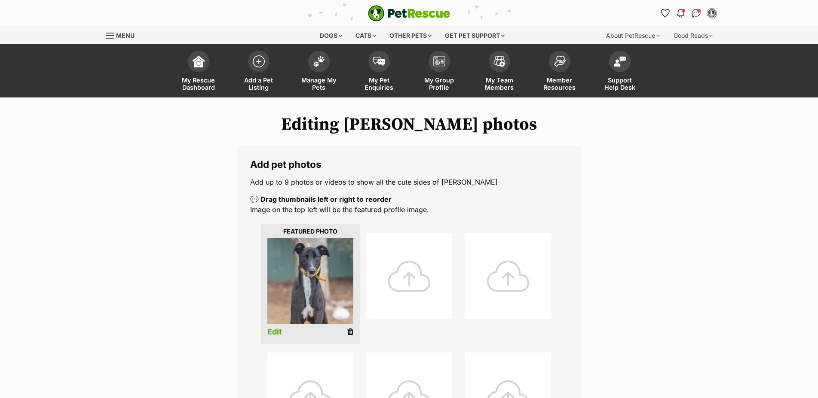
scroll to position [219, 0]
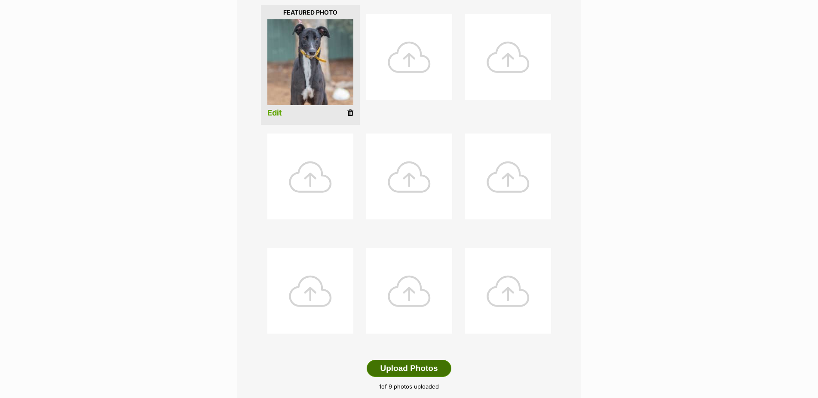
click at [391, 374] on button "Upload Photos" at bounding box center [409, 368] width 84 height 17
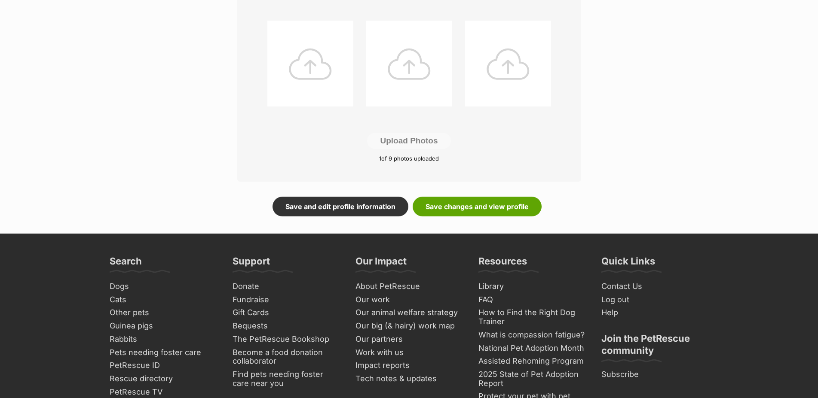
scroll to position [482, 0]
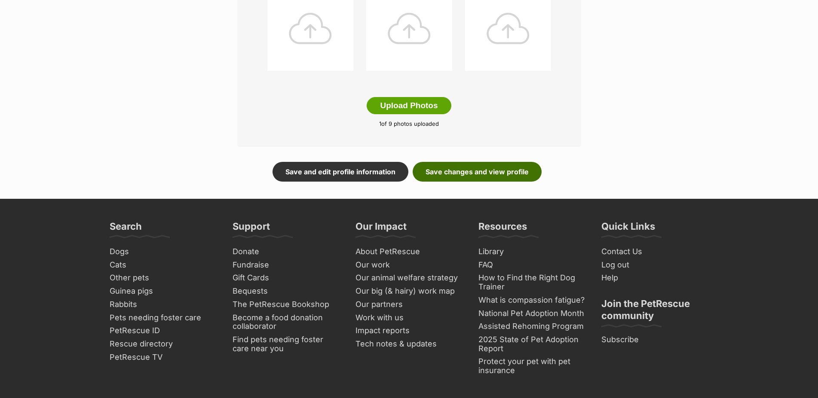
click at [460, 176] on link "Save changes and view profile" at bounding box center [477, 172] width 129 height 20
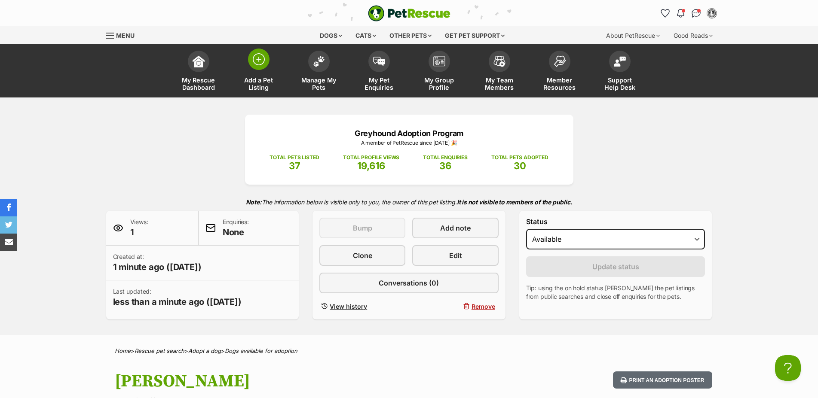
click at [251, 65] on span at bounding box center [258, 59] width 21 height 21
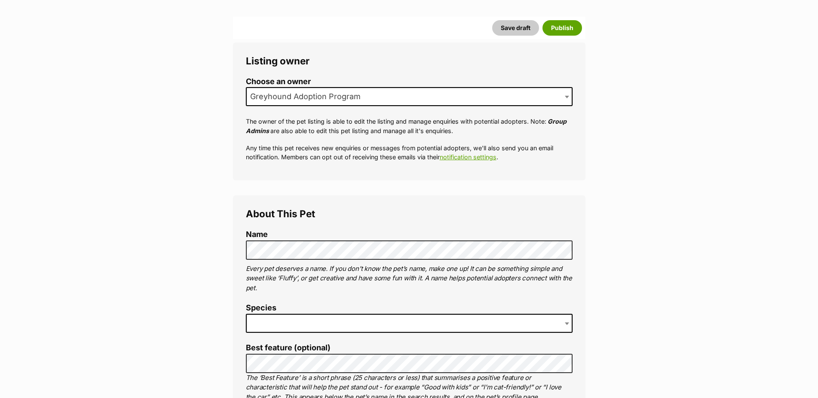
scroll to position [132, 0]
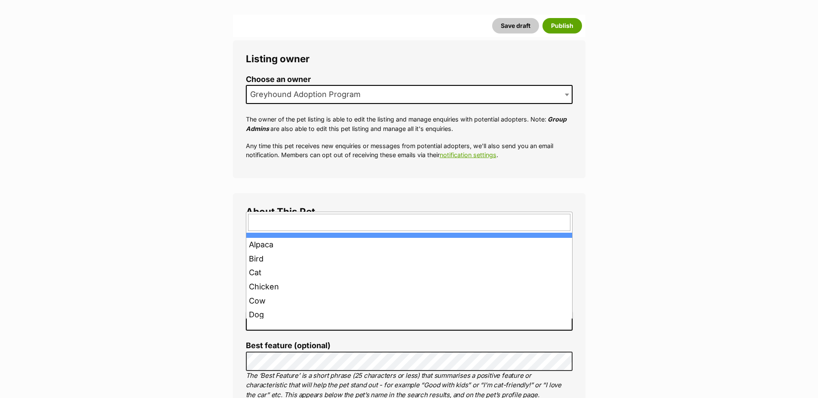
click at [425, 323] on span at bounding box center [409, 321] width 327 height 19
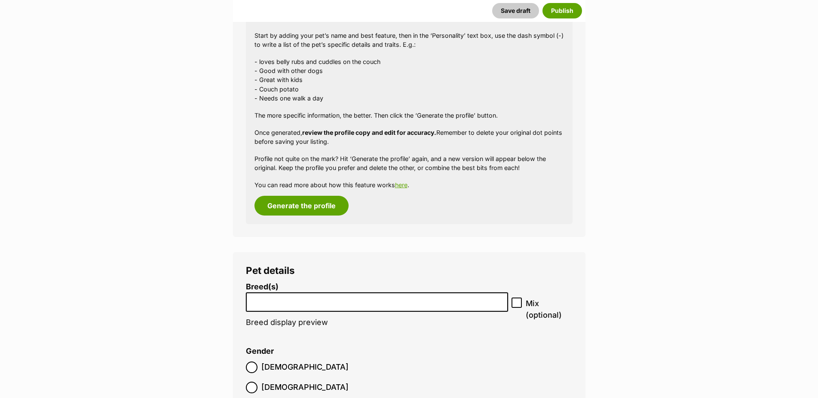
scroll to position [833, 0]
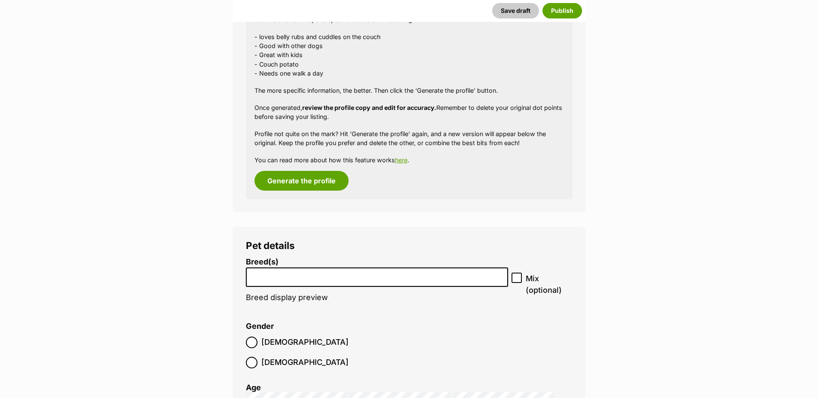
click at [428, 280] on input "search" at bounding box center [377, 275] width 257 height 9
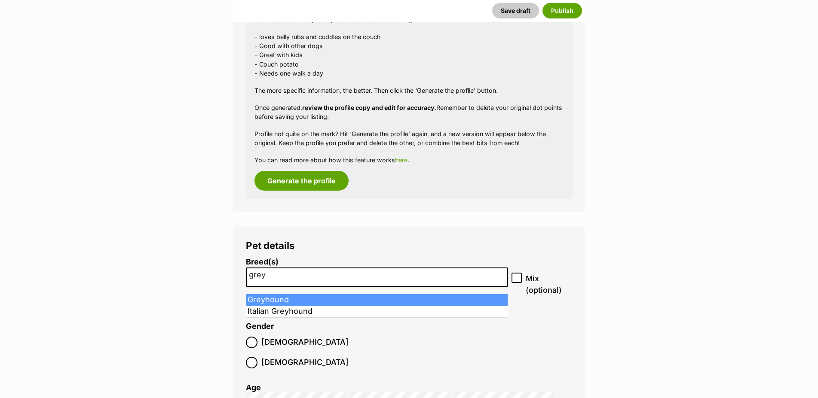
type input "grey"
select select "101"
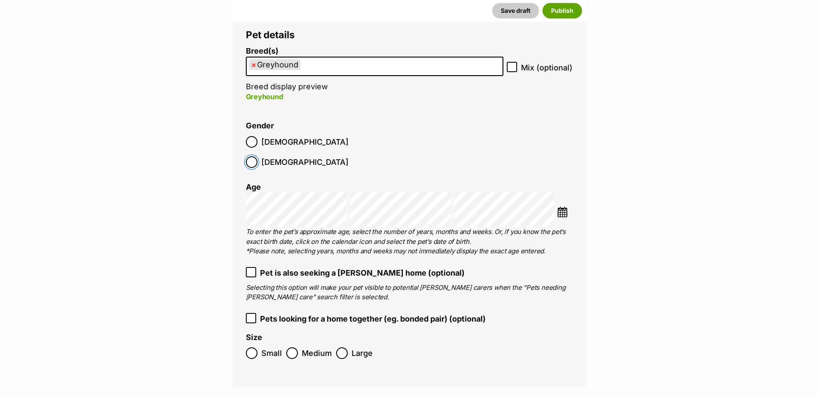
scroll to position [1052, 0]
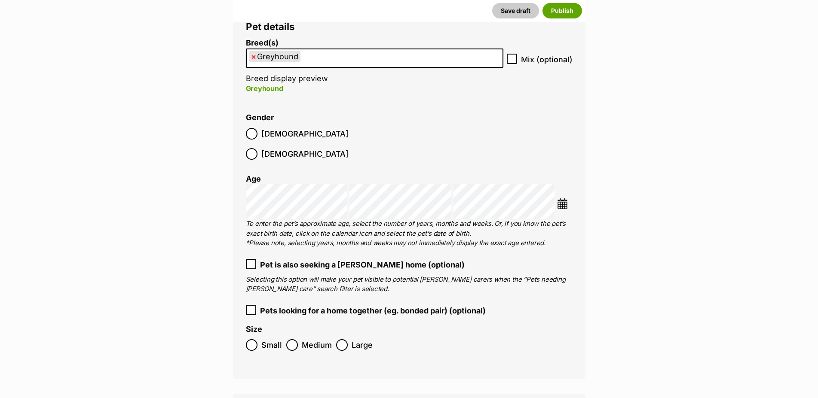
click at [560, 199] on img at bounding box center [562, 204] width 11 height 11
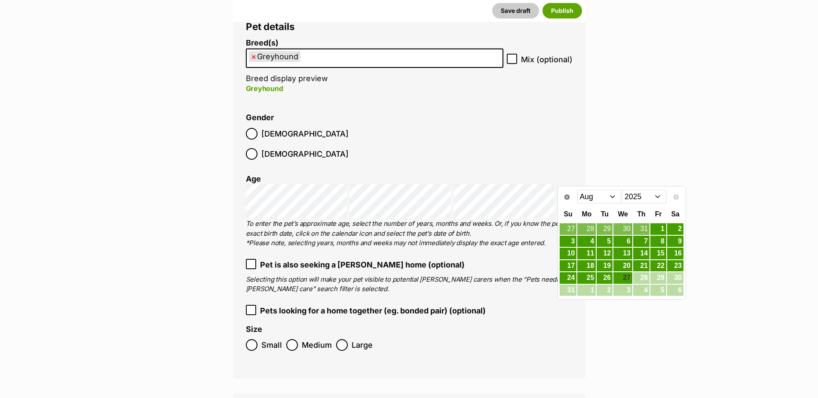
click at [622, 190] on select "2015 2016 2017 2018 2019 2020 2021 2022 2023 2024 2025" at bounding box center [644, 197] width 44 height 14
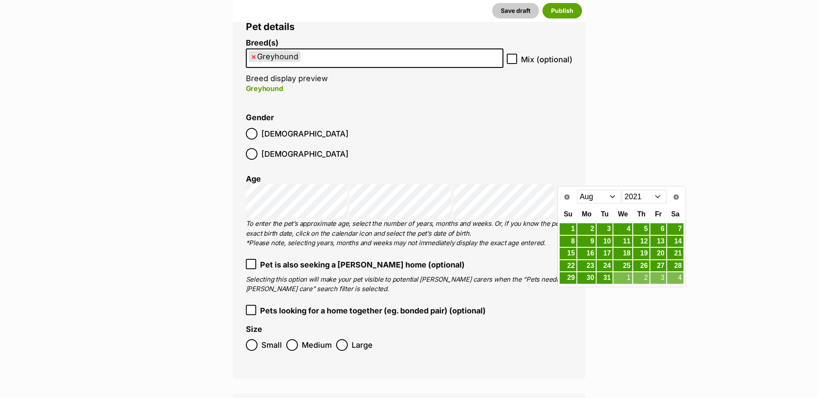
click at [577, 190] on select "Jan Feb Mar Apr May Jun Jul Aug Sep Oct Nov Dec" at bounding box center [599, 197] width 44 height 14
click at [627, 239] on link "8" at bounding box center [622, 241] width 19 height 11
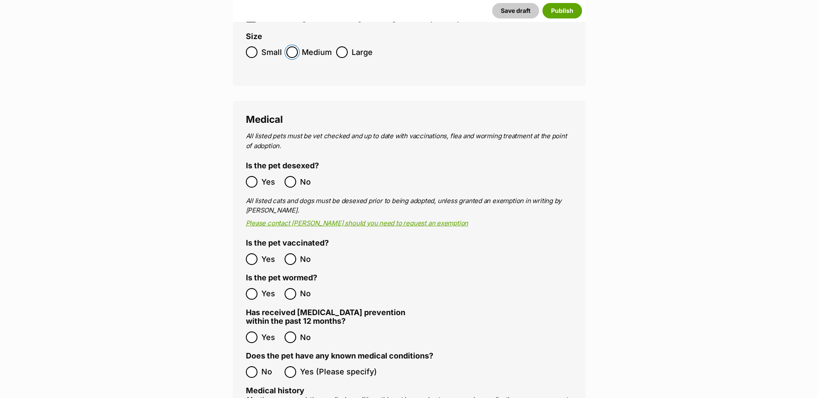
scroll to position [1359, 0]
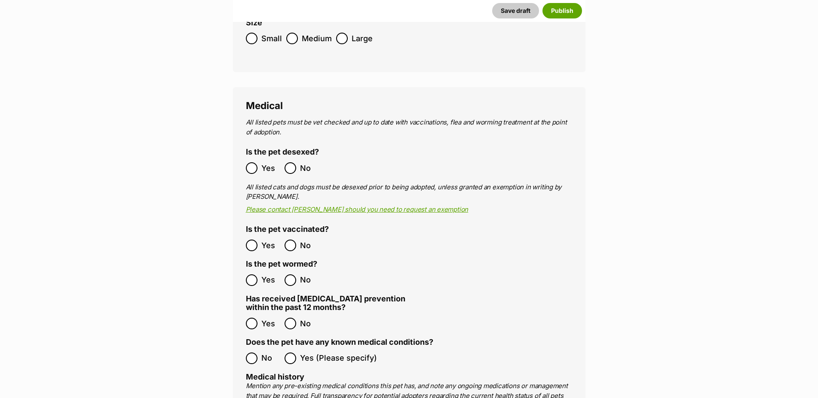
drag, startPoint x: 250, startPoint y: 222, endPoint x: 250, endPoint y: 227, distance: 4.7
click at [250, 225] on legend "Is the pet vaccinated?" at bounding box center [287, 230] width 83 height 10
click at [250, 275] on ol "Yes No" at bounding box center [327, 280] width 163 height 20
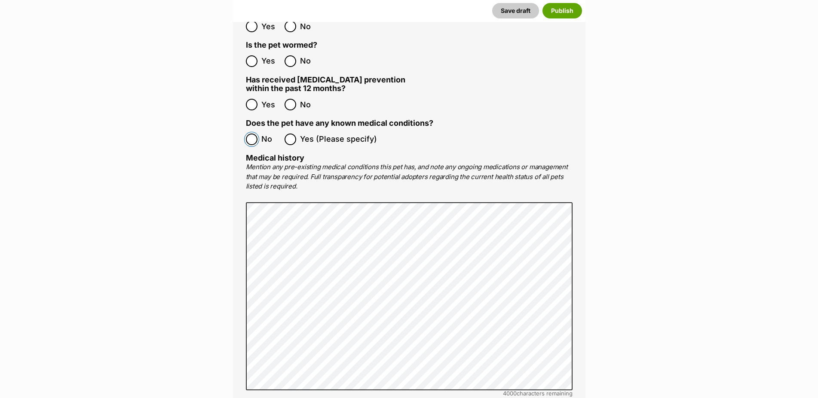
scroll to position [1841, 0]
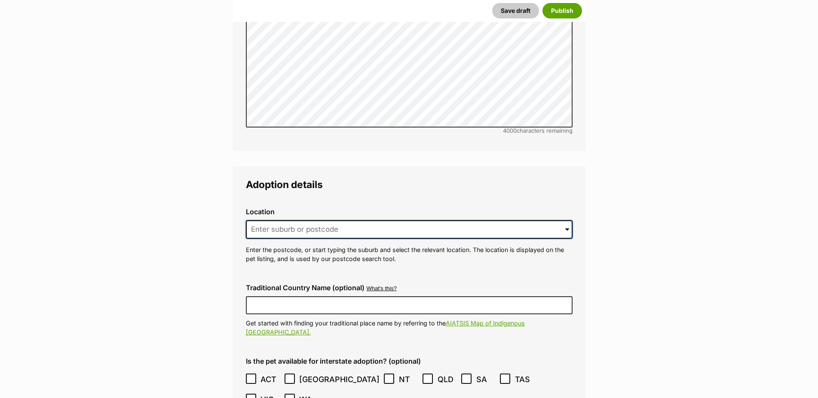
click at [312, 220] on input at bounding box center [409, 229] width 327 height 19
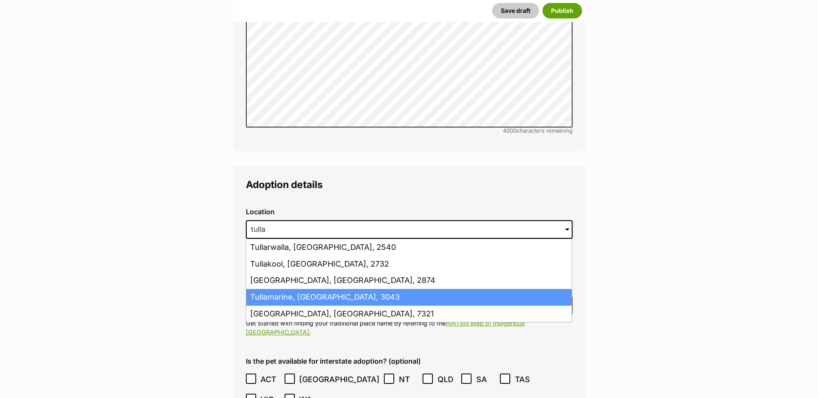
click at [307, 289] on li "Tullamarine, Victoria, 3043" at bounding box center [408, 297] width 325 height 17
type input "Tullamarine, Victoria, 3043"
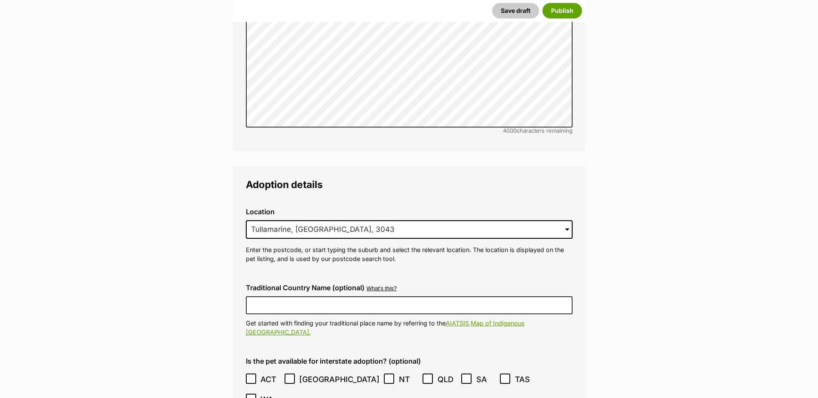
scroll to position [2016, 0]
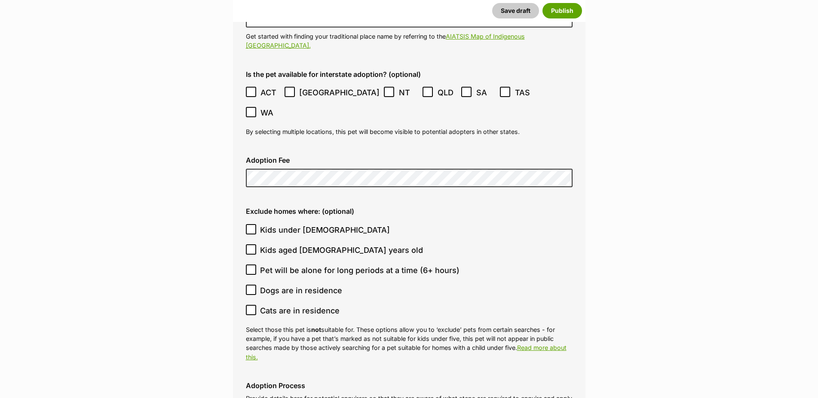
scroll to position [2148, 0]
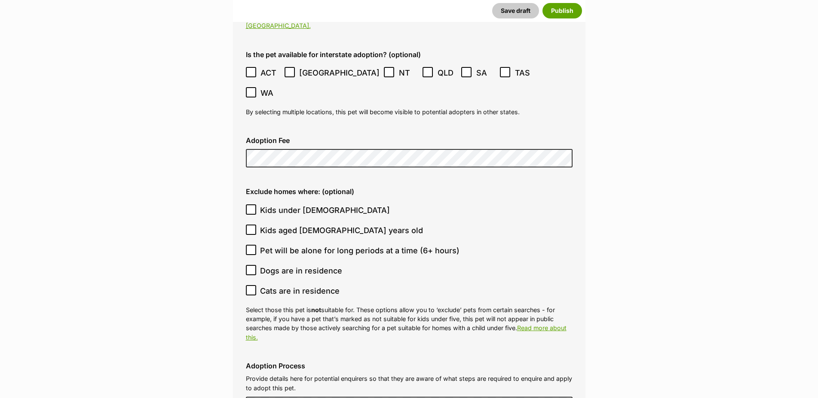
click at [257, 285] on label "Cats are in residence" at bounding box center [407, 291] width 322 height 12
click at [256, 285] on input "Cats are in residence" at bounding box center [251, 290] width 10 height 10
checkbox input "true"
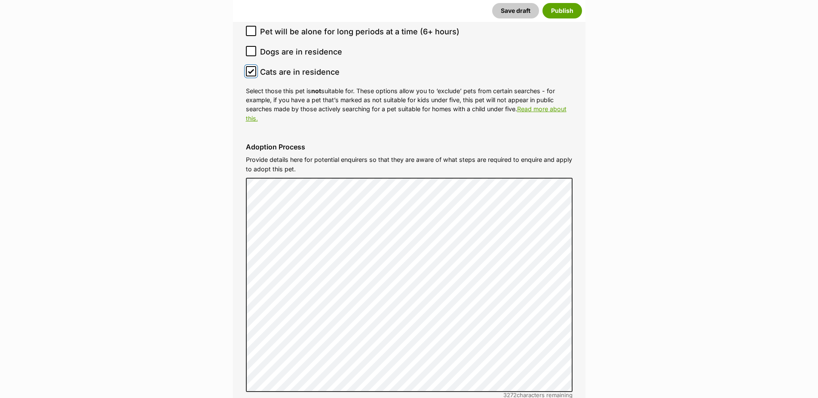
scroll to position [2586, 0]
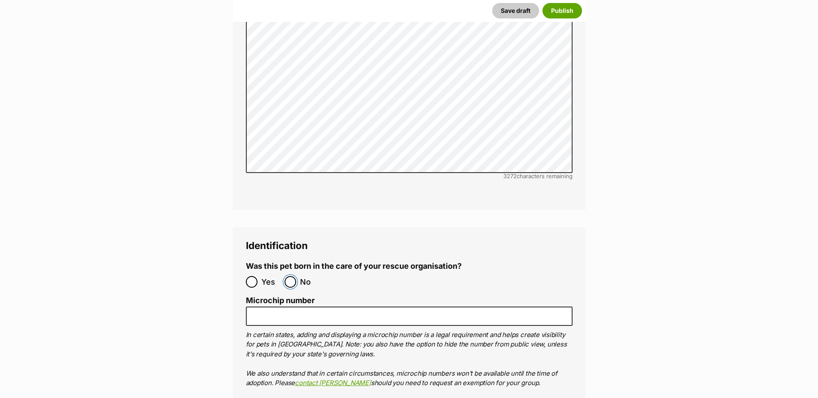
click at [289, 276] on input "No" at bounding box center [290, 282] width 12 height 12
radio input "true"
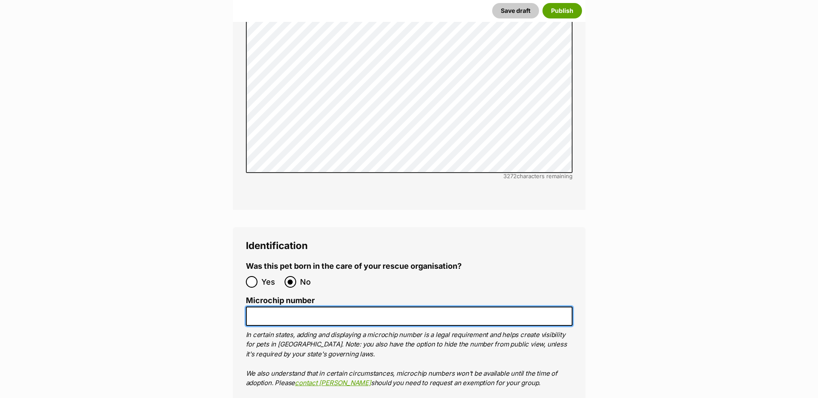
click at [291, 307] on input "Microchip number" at bounding box center [409, 316] width 327 height 19
paste input "956000014513098"
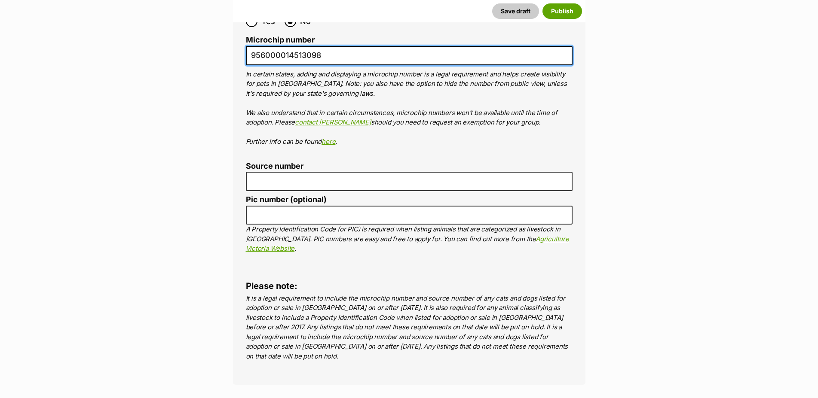
scroll to position [2849, 0]
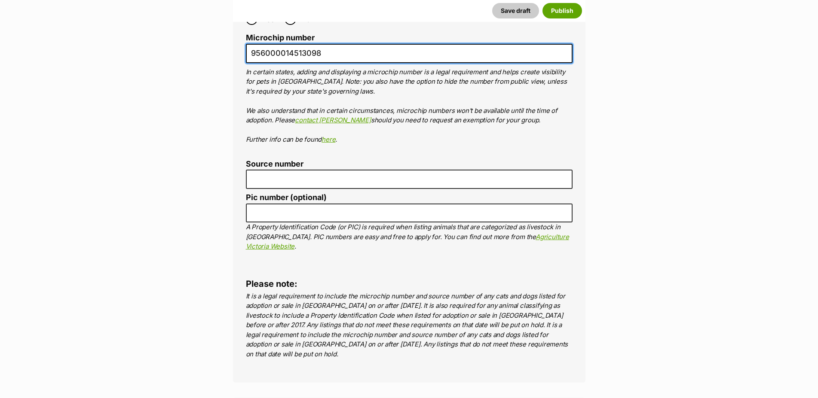
type input "956000014513098"
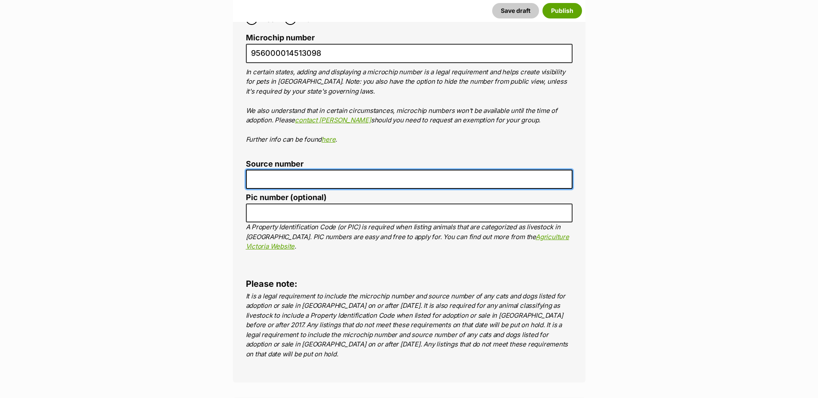
click at [268, 170] on input "Source number" at bounding box center [409, 179] width 327 height 19
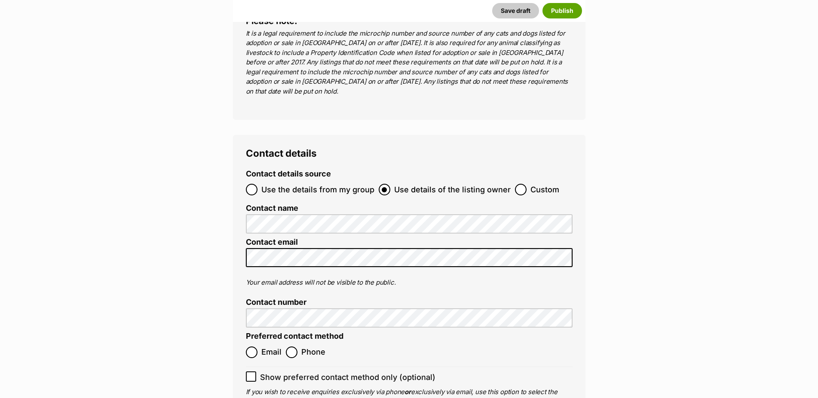
type input "BR101124"
click at [244, 135] on div "Contact details Contact details source Use the details from my group Use detail…" at bounding box center [409, 283] width 352 height 296
click at [248, 184] on input "Use the details from my group" at bounding box center [252, 190] width 12 height 12
radio input "true"
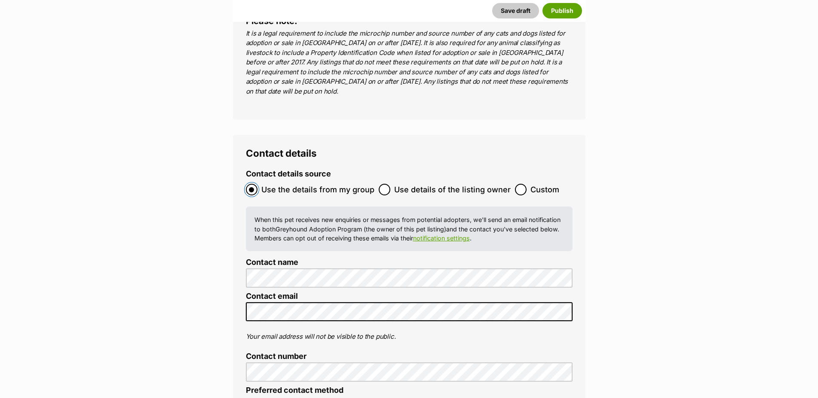
scroll to position [3244, 0]
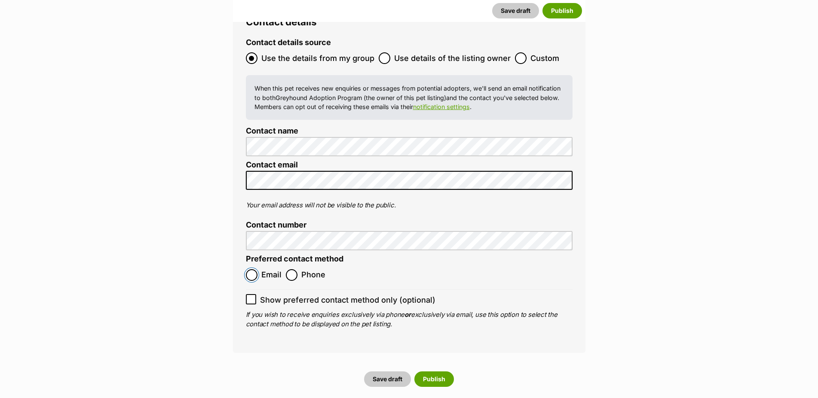
click at [253, 269] on input "Email" at bounding box center [252, 275] width 12 height 12
radio input "true"
click at [432, 372] on button "Publish" at bounding box center [434, 379] width 40 height 15
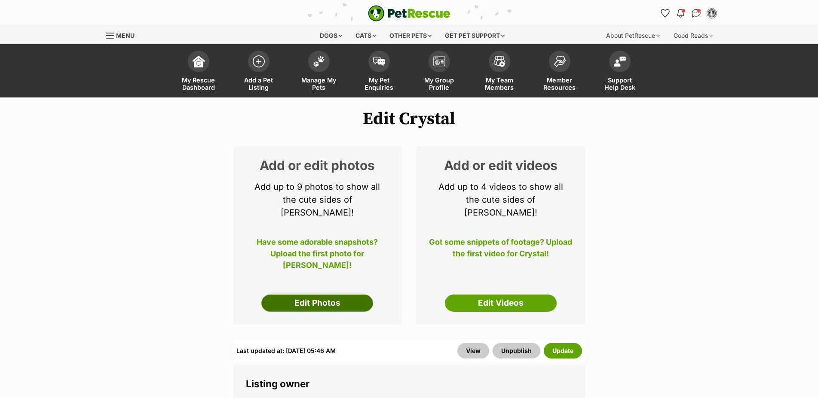
click at [334, 300] on link "Edit Photos" at bounding box center [317, 303] width 112 height 17
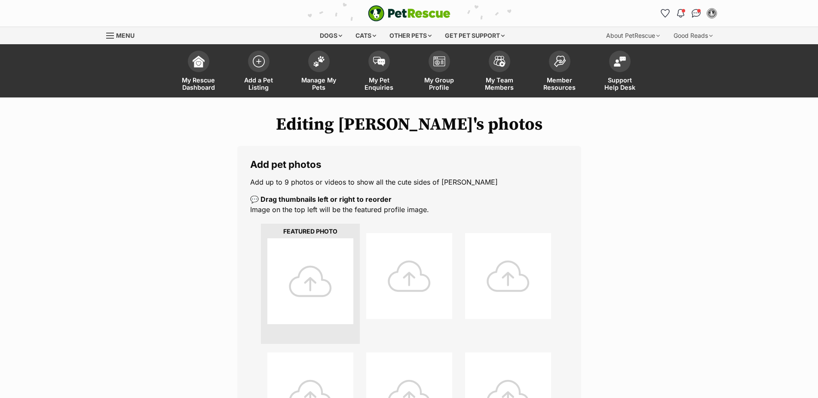
click at [272, 286] on div at bounding box center [310, 282] width 86 height 86
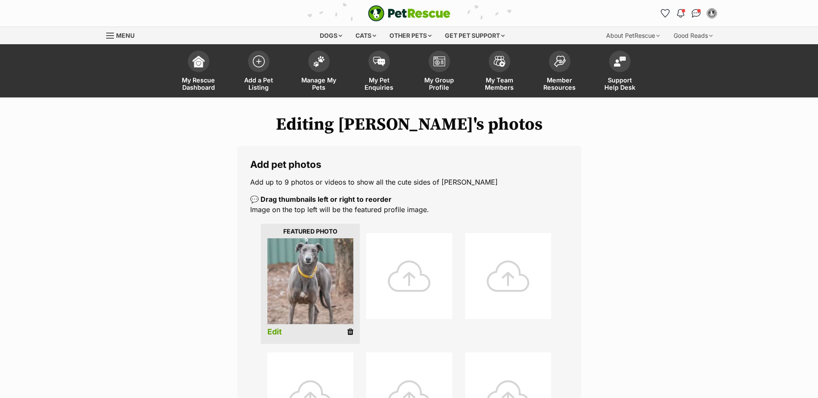
scroll to position [351, 0]
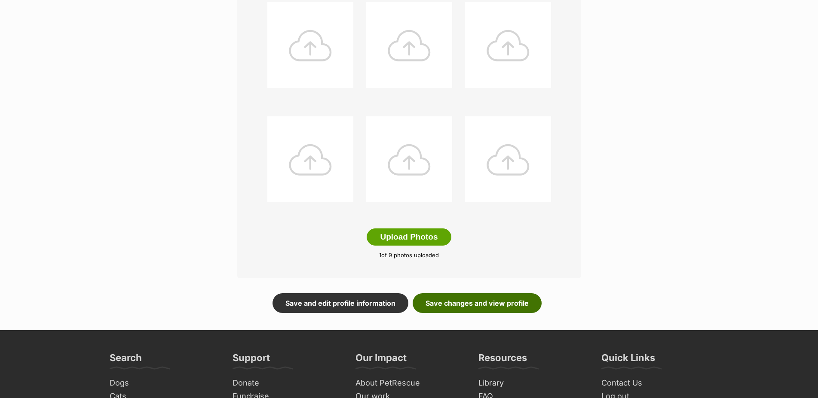
click at [515, 308] on link "Save changes and view profile" at bounding box center [477, 304] width 129 height 20
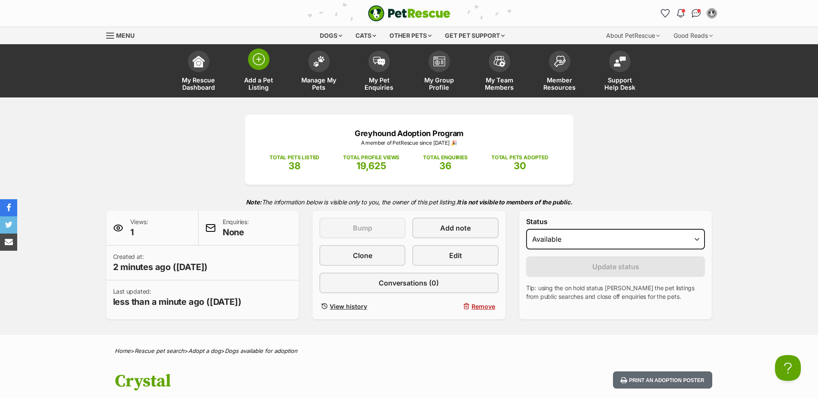
click at [258, 64] on img at bounding box center [259, 59] width 12 height 12
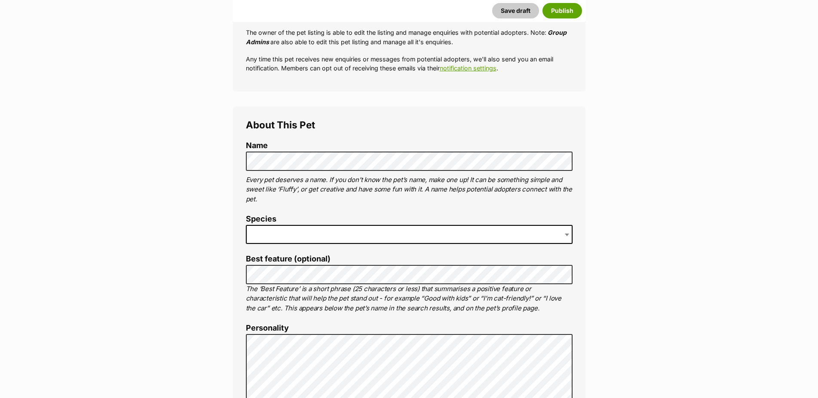
scroll to position [263, 0]
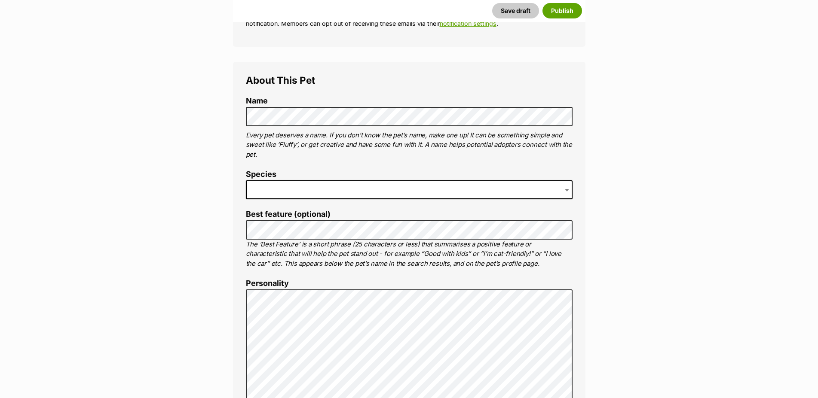
click at [268, 194] on span at bounding box center [409, 189] width 327 height 19
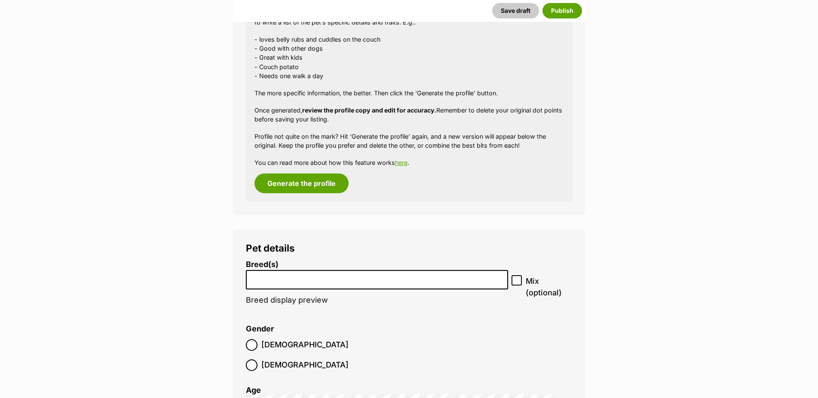
scroll to position [877, 0]
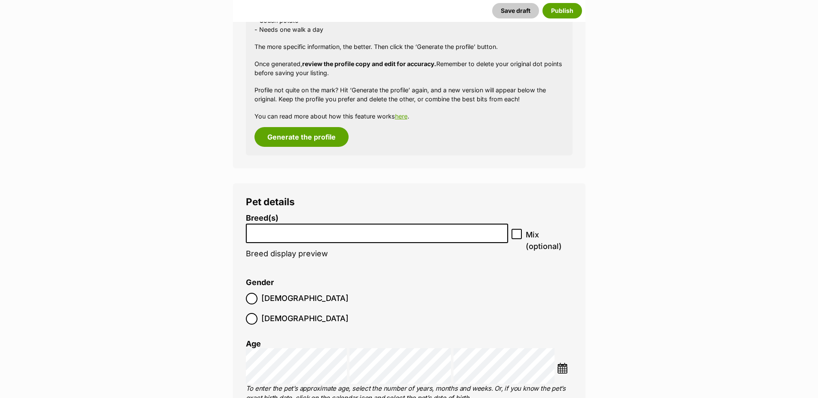
click at [288, 243] on span at bounding box center [377, 233] width 263 height 19
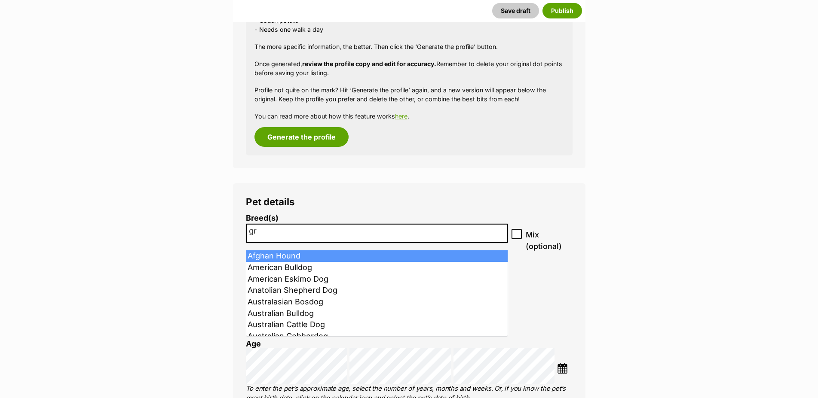
type input "gre"
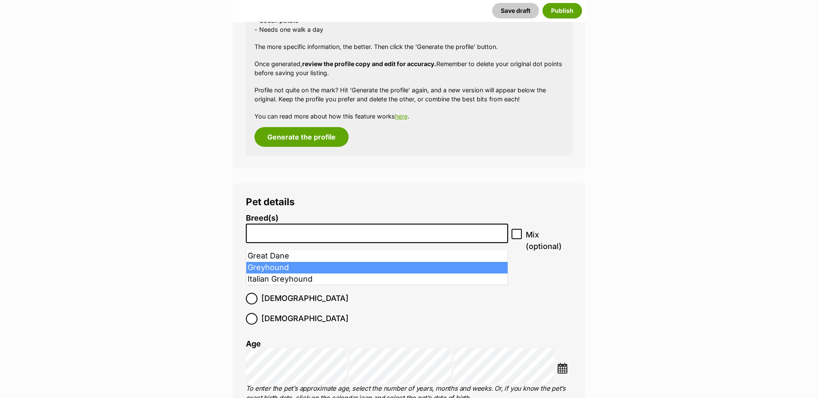
select select "101"
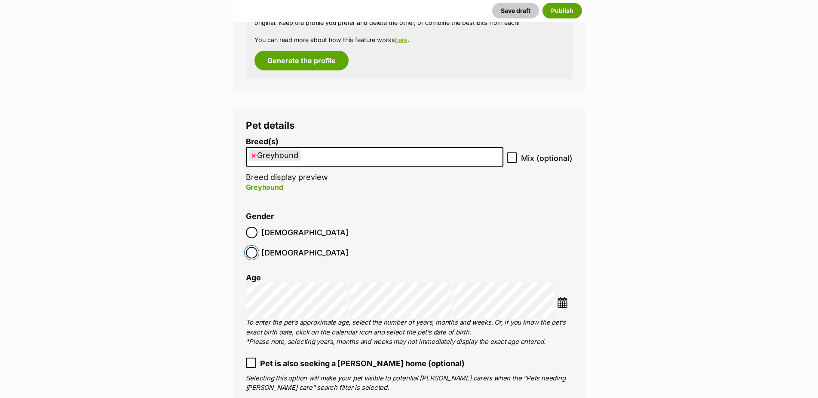
scroll to position [1008, 0]
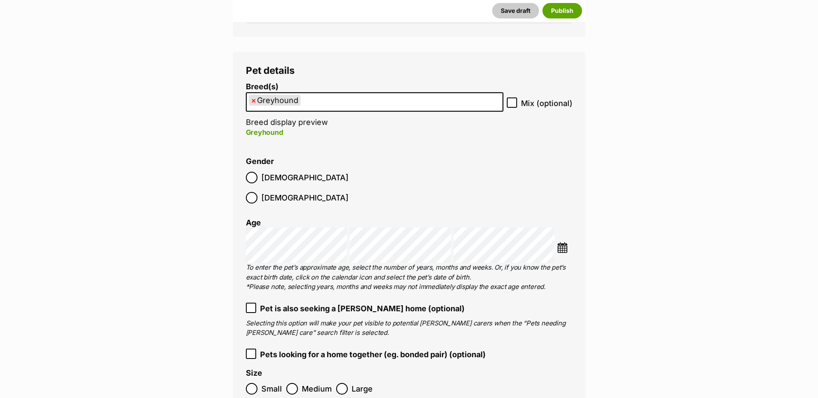
click at [566, 242] on img at bounding box center [562, 247] width 11 height 11
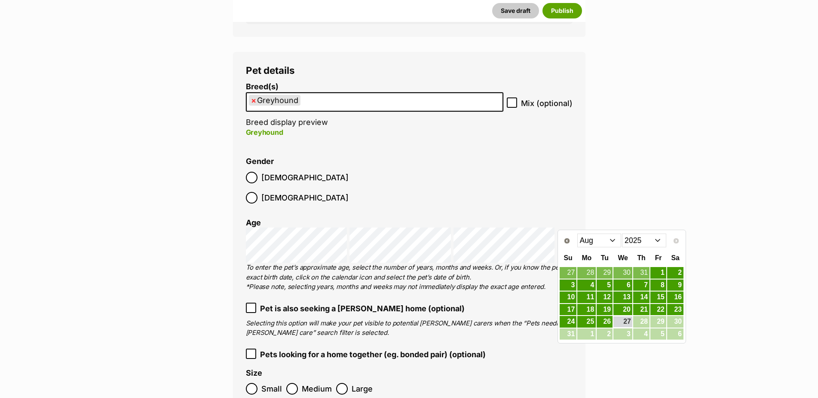
click at [622, 234] on select "2015 2016 2017 2018 2019 2020 2021 2022 2023 2024 2025" at bounding box center [644, 241] width 44 height 14
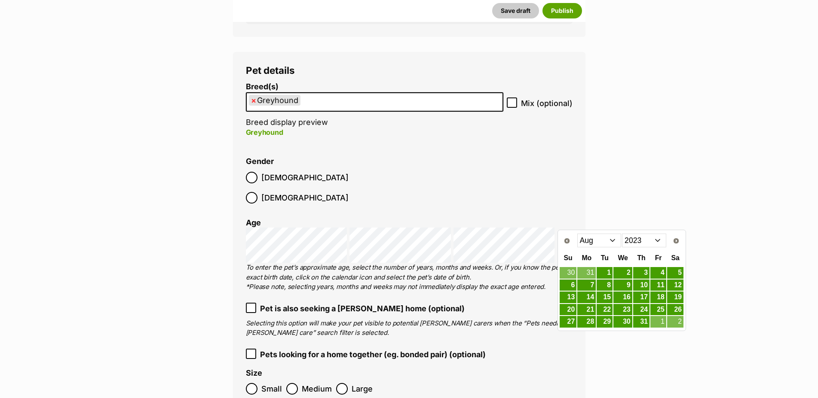
click at [576, 242] on div "Prev Next Jan Feb Mar Apr May Jun Jul Aug Sep Oct Nov Dec 2013 2014 2015 2016 2…" at bounding box center [621, 241] width 125 height 18
click at [577, 234] on select "Jan Feb Mar Apr May Jun Jul Aug Sep Oct Nov Dec" at bounding box center [599, 241] width 44 height 14
click at [626, 271] on link "4" at bounding box center [622, 273] width 19 height 11
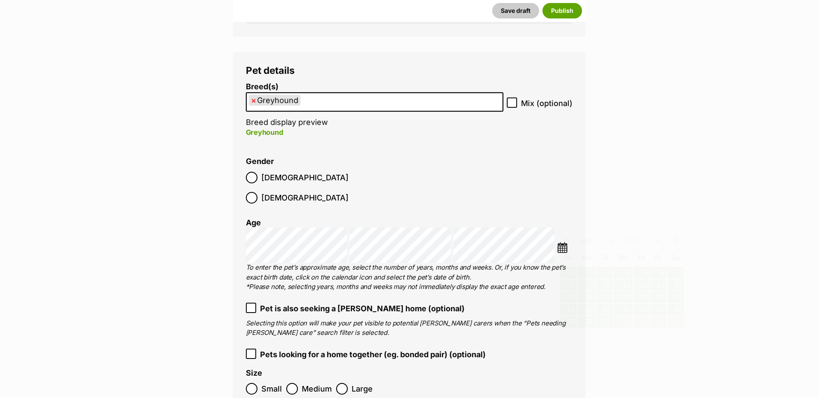
click at [523, 276] on p "To enter the pet’s approximate age, select the number of years, months and week…" at bounding box center [409, 277] width 327 height 29
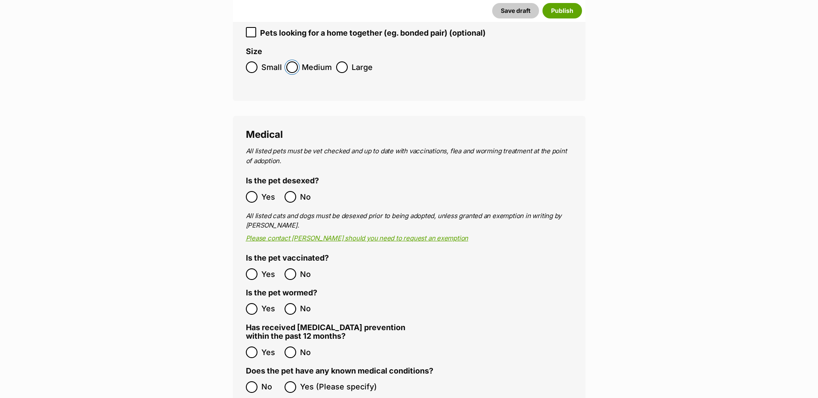
scroll to position [1359, 0]
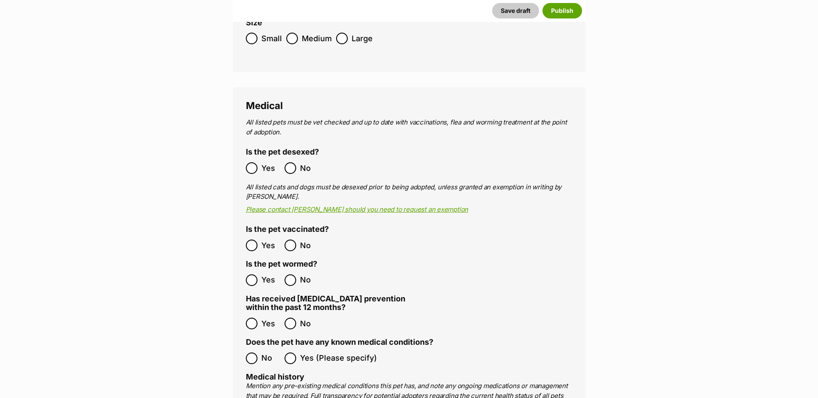
click at [247, 345] on div "Medical All listed pets must be vet checked and up to date with vaccinations, f…" at bounding box center [409, 360] width 352 height 546
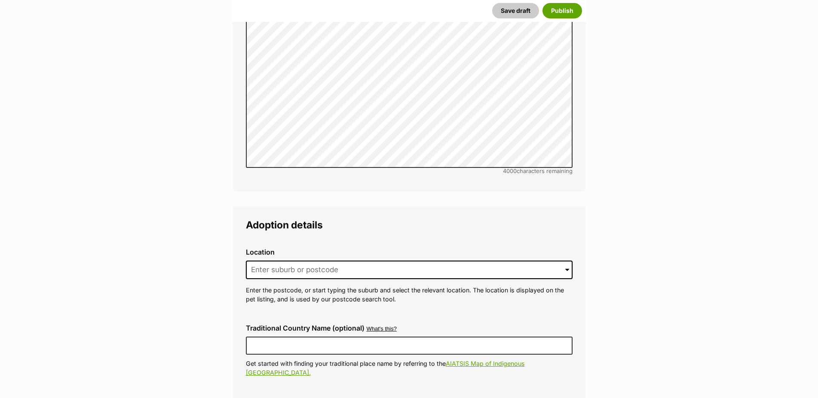
scroll to position [1885, 0]
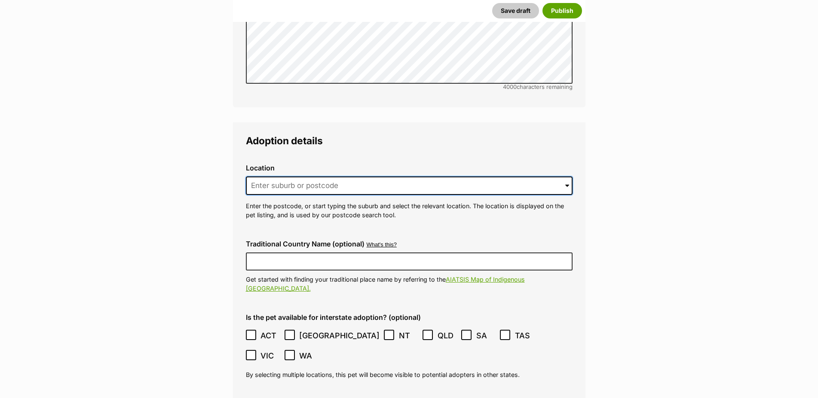
click at [278, 177] on input at bounding box center [409, 186] width 327 height 19
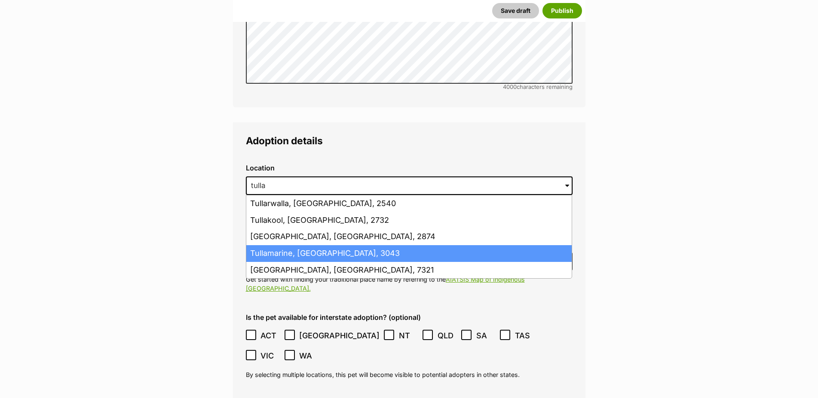
click at [277, 245] on li "Tullamarine, Victoria, 3043" at bounding box center [408, 253] width 325 height 17
type input "Tullamarine, Victoria, 3043"
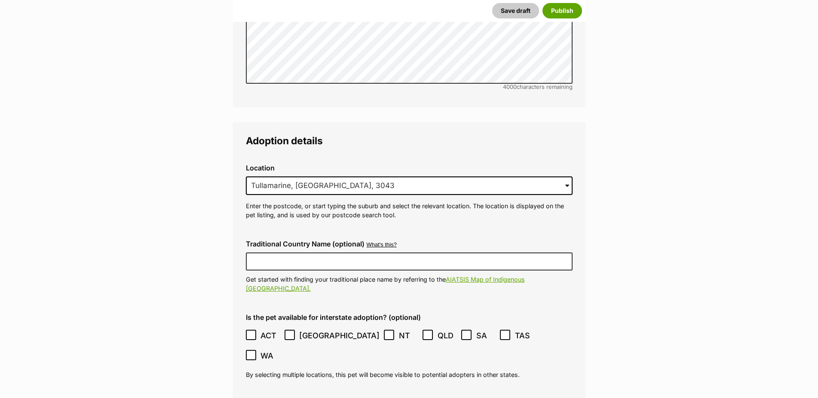
scroll to position [2104, 0]
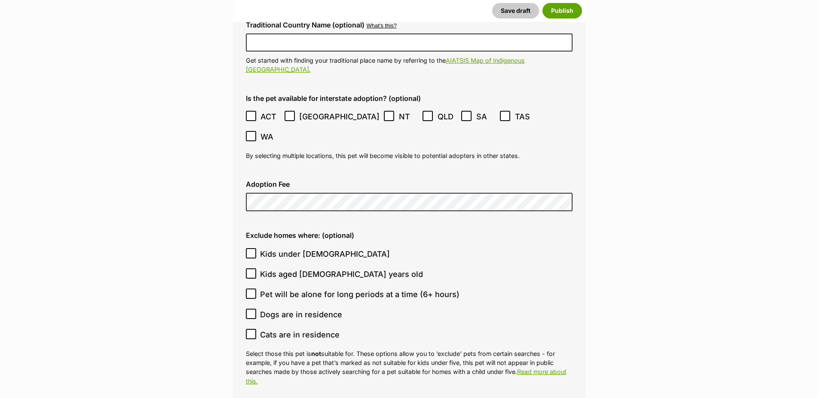
click at [253, 251] on icon at bounding box center [251, 254] width 6 height 6
click at [253, 248] on input "Kids under 5 years old" at bounding box center [251, 253] width 10 height 10
checkbox input "true"
click at [253, 331] on icon at bounding box center [251, 334] width 6 height 6
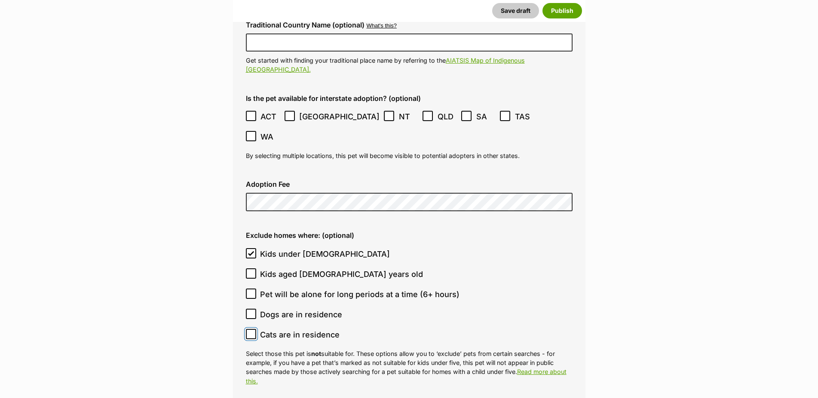
click at [253, 329] on input "Cats are in residence" at bounding box center [251, 334] width 10 height 10
checkbox input "true"
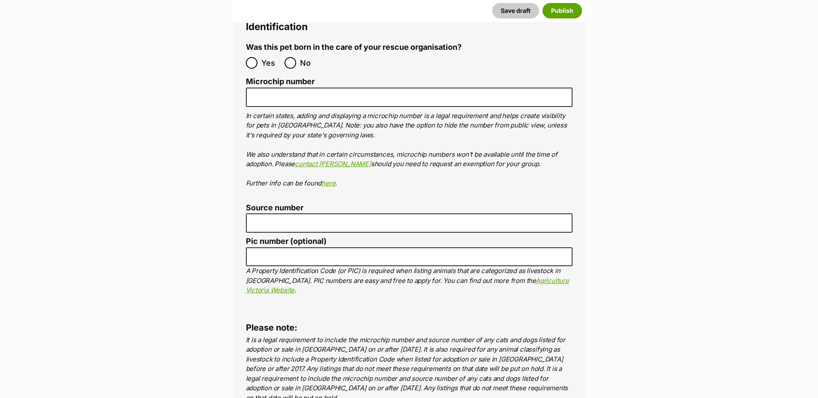
scroll to position [2762, 0]
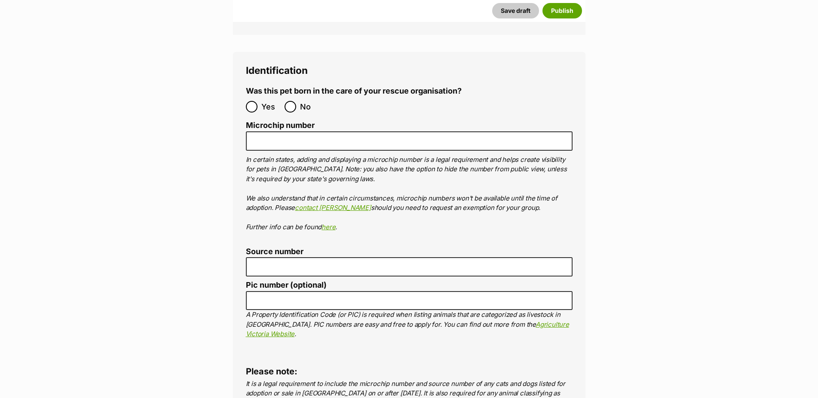
click at [282, 97] on ol "Yes No" at bounding box center [327, 107] width 163 height 20
click at [289, 101] on input "No" at bounding box center [290, 107] width 12 height 12
radio input "true"
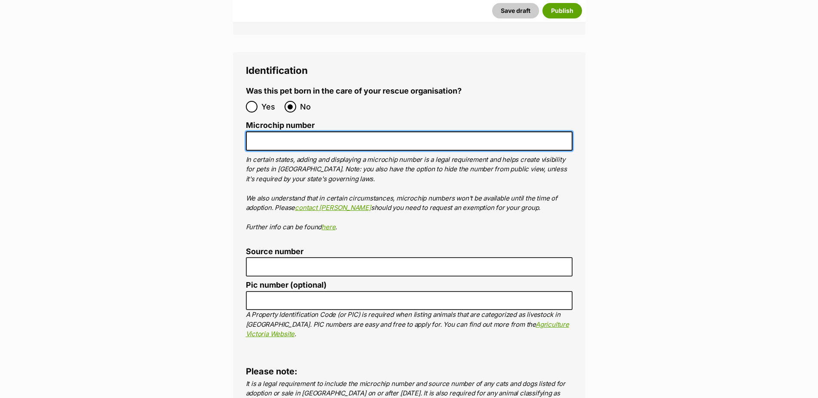
click at [284, 132] on input "Microchip number" at bounding box center [409, 141] width 327 height 19
paste input "956000015949574"
type input "956000015949574"
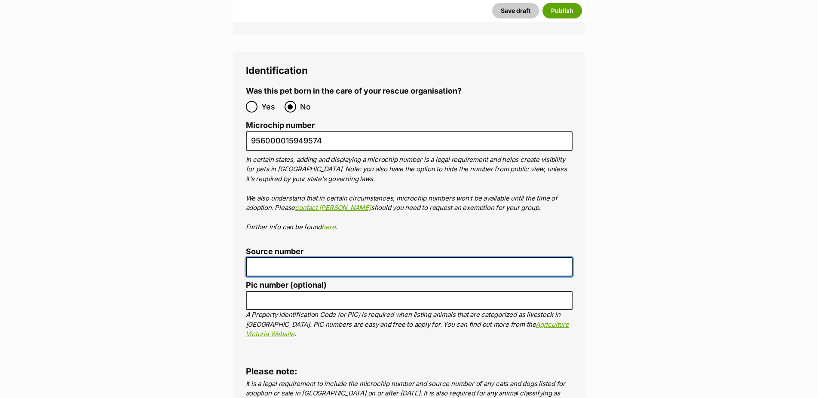
click at [273, 257] on input "Source number" at bounding box center [409, 266] width 327 height 19
type input "BR101124"
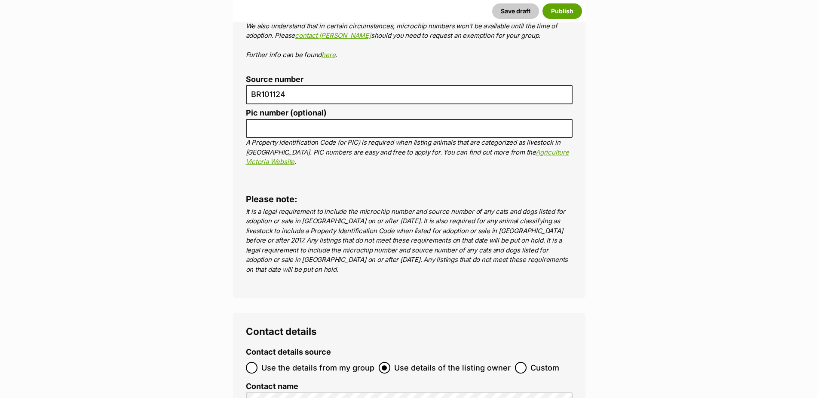
scroll to position [2981, 0]
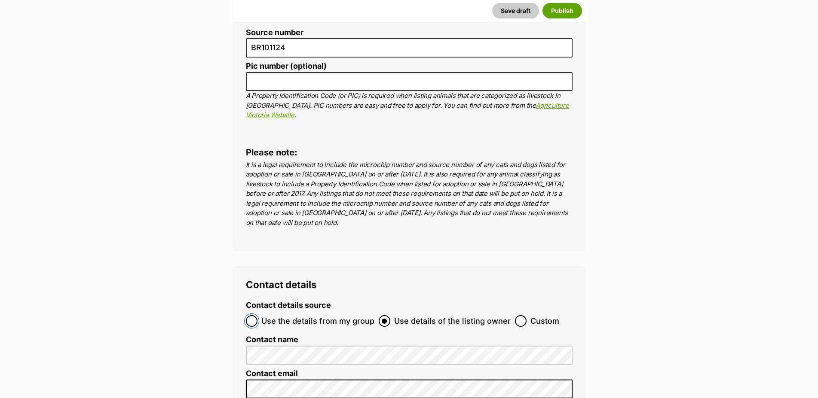
click at [251, 315] on input "Use the details from my group" at bounding box center [252, 321] width 12 height 12
radio input "true"
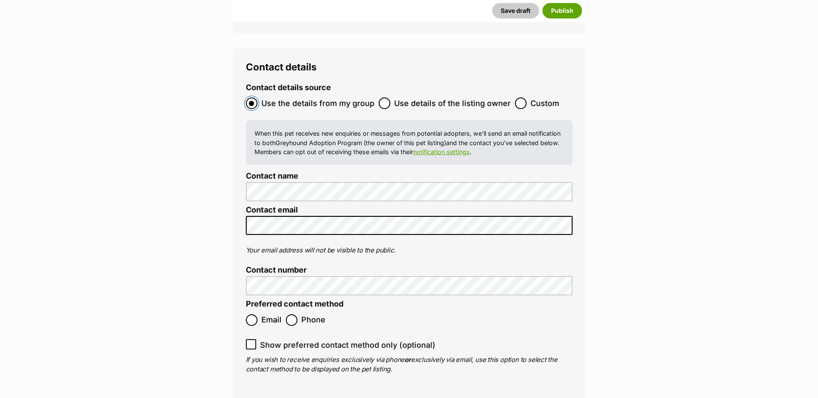
scroll to position [3244, 0]
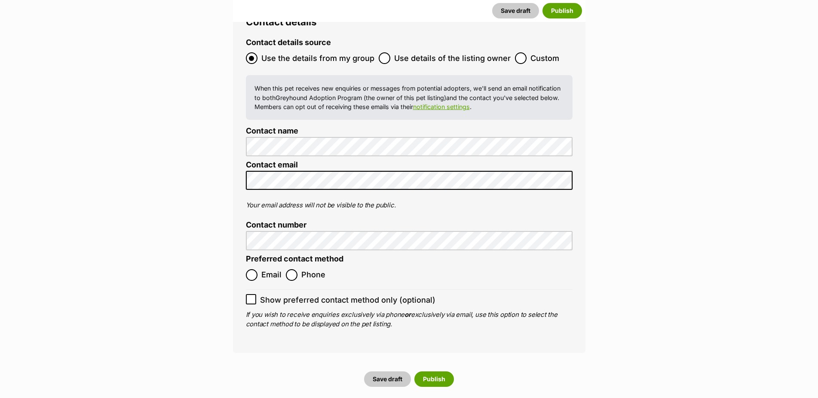
click at [245, 216] on div "Contact details Contact details source Use the details from my group Use detail…" at bounding box center [409, 178] width 352 height 350
click at [250, 269] on input "Email" at bounding box center [252, 275] width 12 height 12
radio input "true"
click at [435, 372] on button "Publish" at bounding box center [434, 379] width 40 height 15
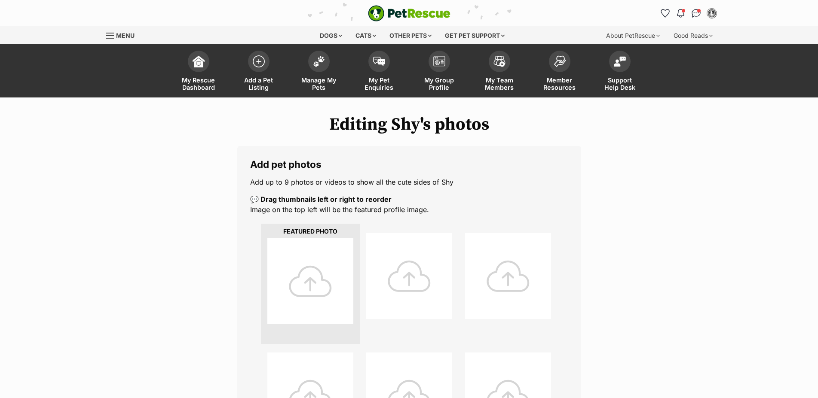
click at [316, 318] on div at bounding box center [310, 282] width 86 height 86
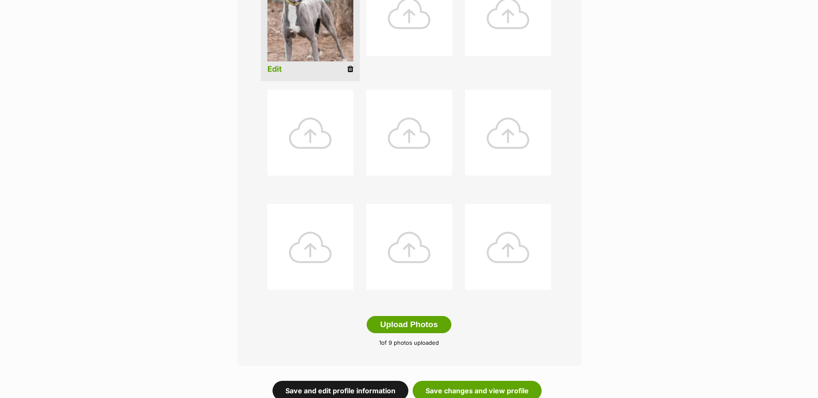
scroll to position [482, 0]
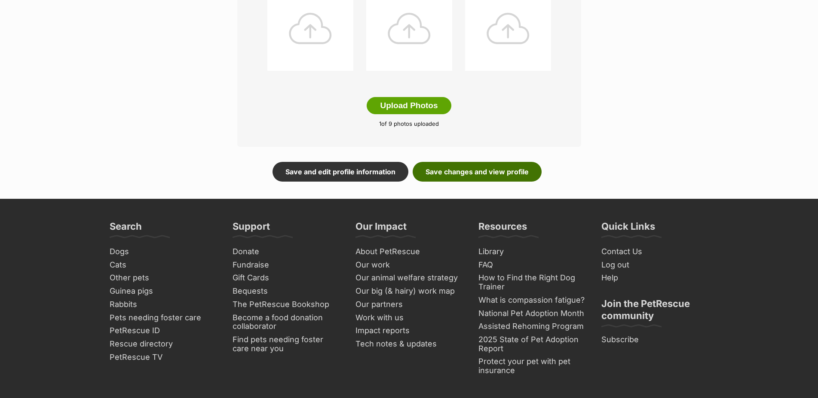
click at [474, 170] on link "Save changes and view profile" at bounding box center [477, 172] width 129 height 20
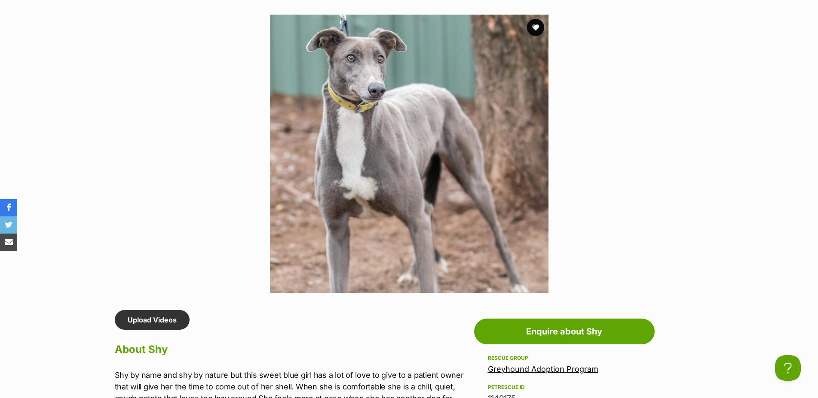
scroll to position [219, 0]
